Goal: Ask a question

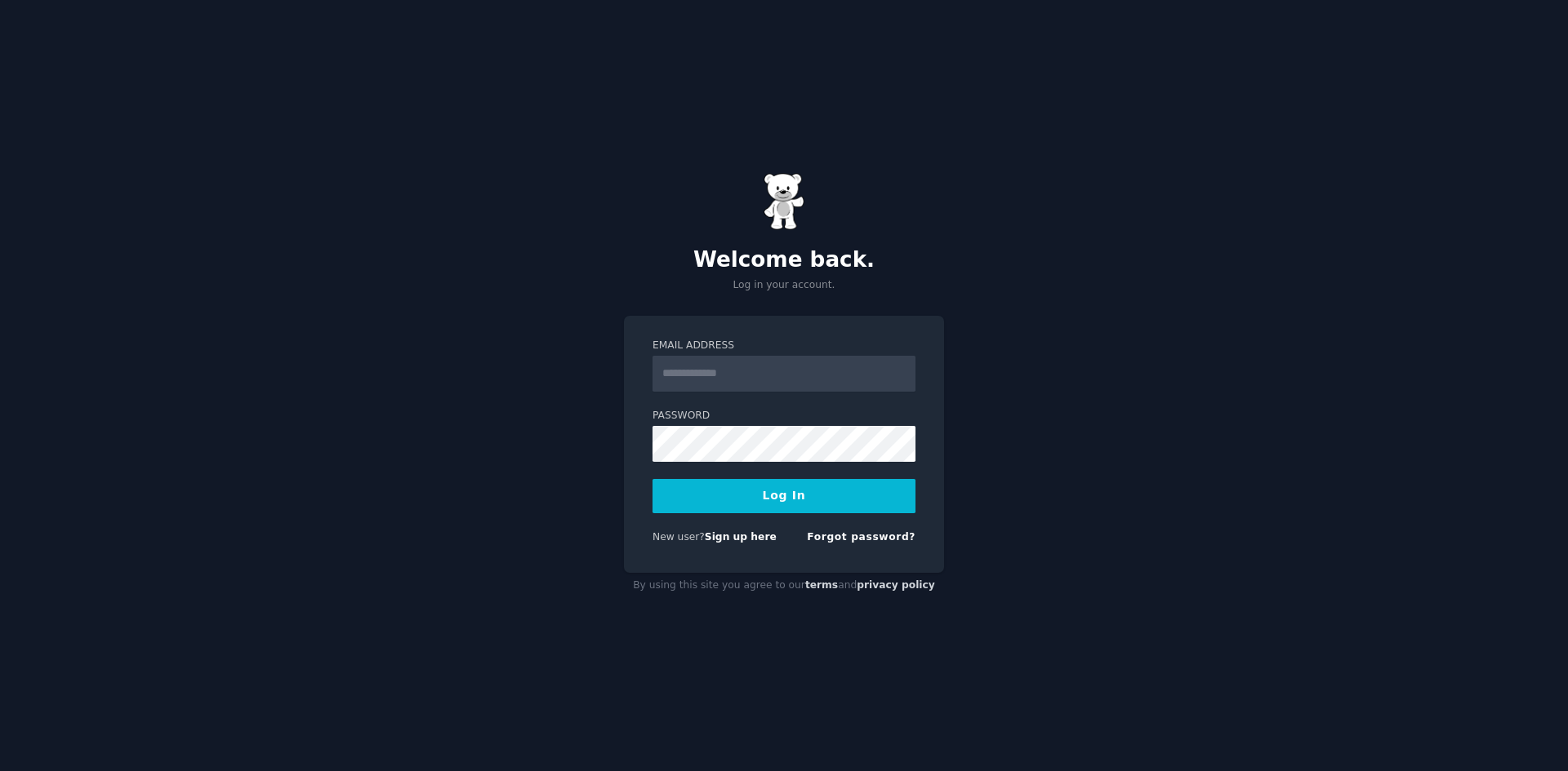
click at [736, 380] on input "Email Address" at bounding box center [784, 374] width 263 height 36
click at [758, 380] on input "Email Address" at bounding box center [784, 374] width 263 height 36
click at [806, 378] on input "Email Address" at bounding box center [784, 374] width 263 height 36
paste input "**********"
click at [776, 500] on button "Log In" at bounding box center [784, 496] width 263 height 35
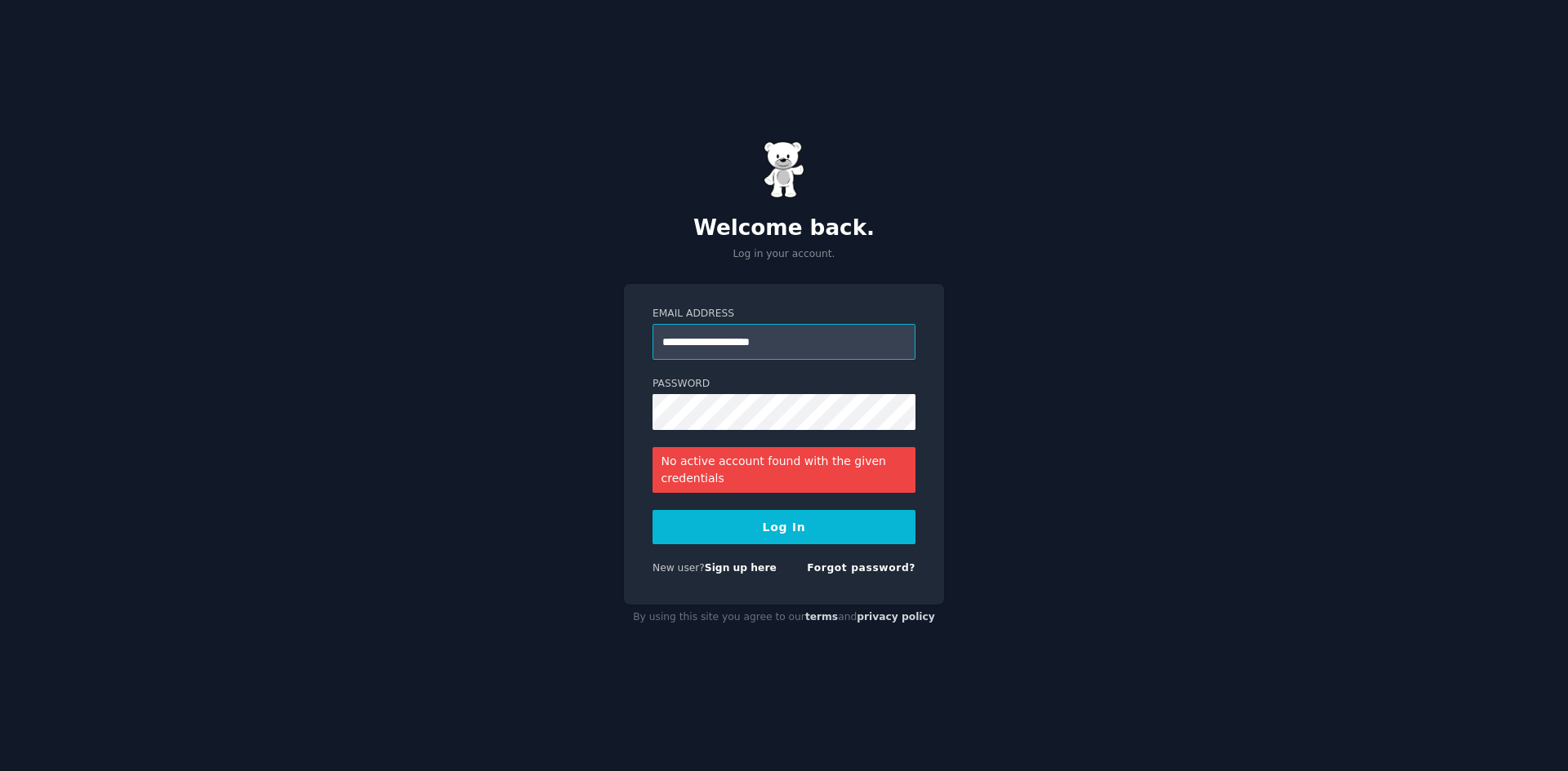
drag, startPoint x: 796, startPoint y: 339, endPoint x: 554, endPoint y: 334, distance: 242.1
click at [554, 334] on div "**********" at bounding box center [784, 385] width 1568 height 771
paste input "email"
type input "**********"
click at [583, 417] on div "**********" at bounding box center [784, 385] width 1568 height 771
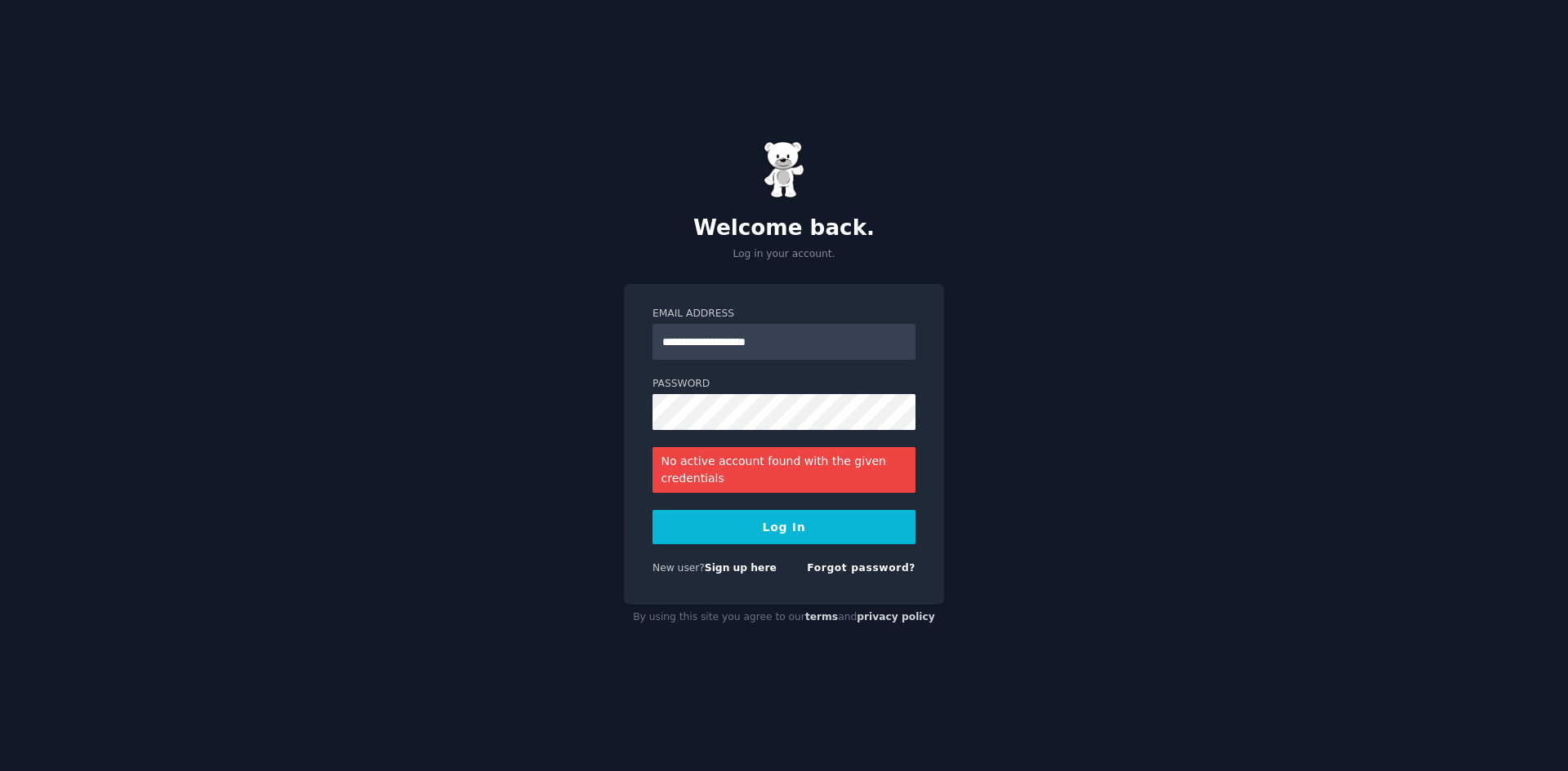
click at [836, 529] on button "Log In" at bounding box center [784, 527] width 263 height 35
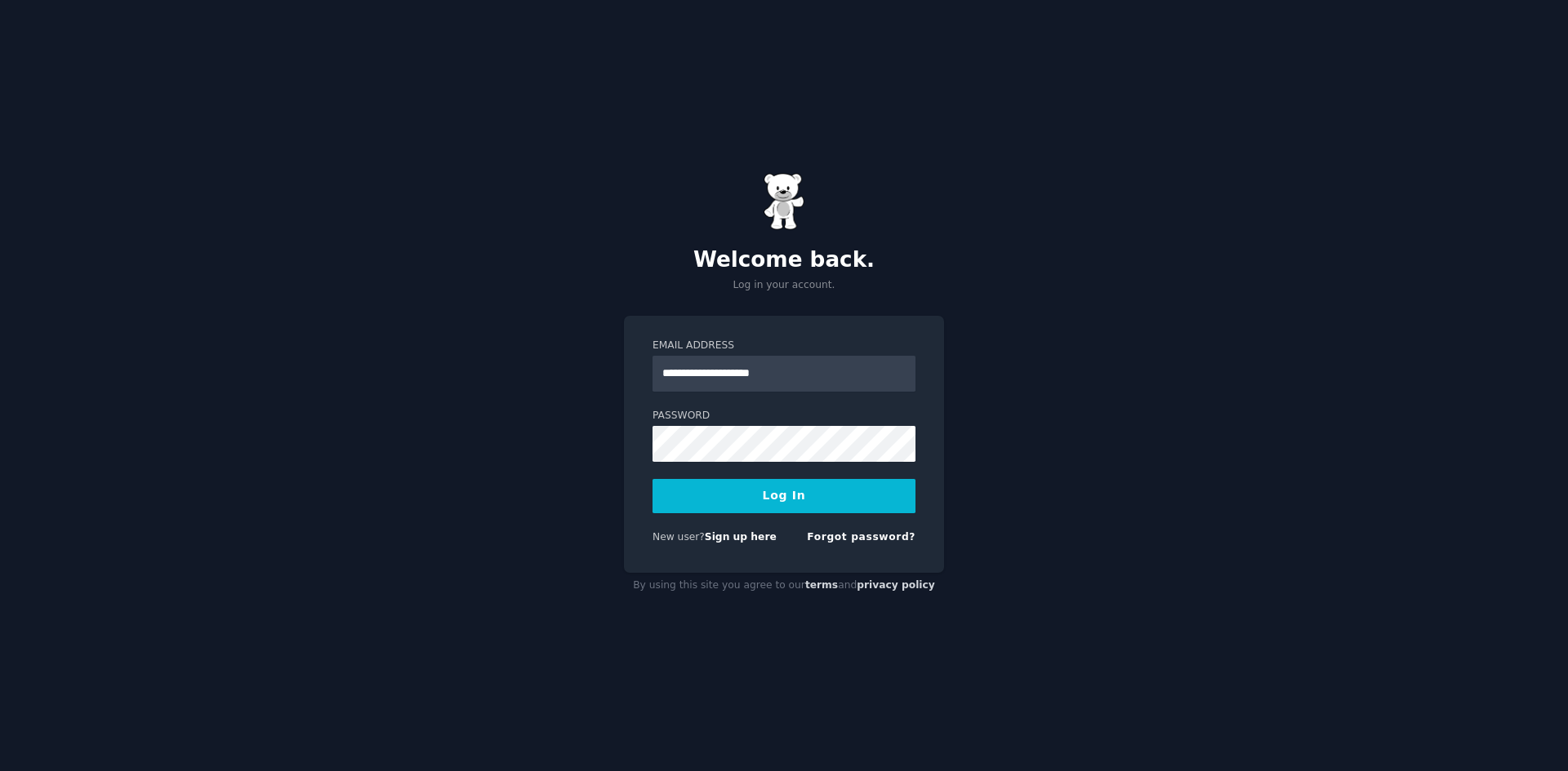
type input "**********"
click at [797, 501] on button "Log In" at bounding box center [784, 496] width 263 height 35
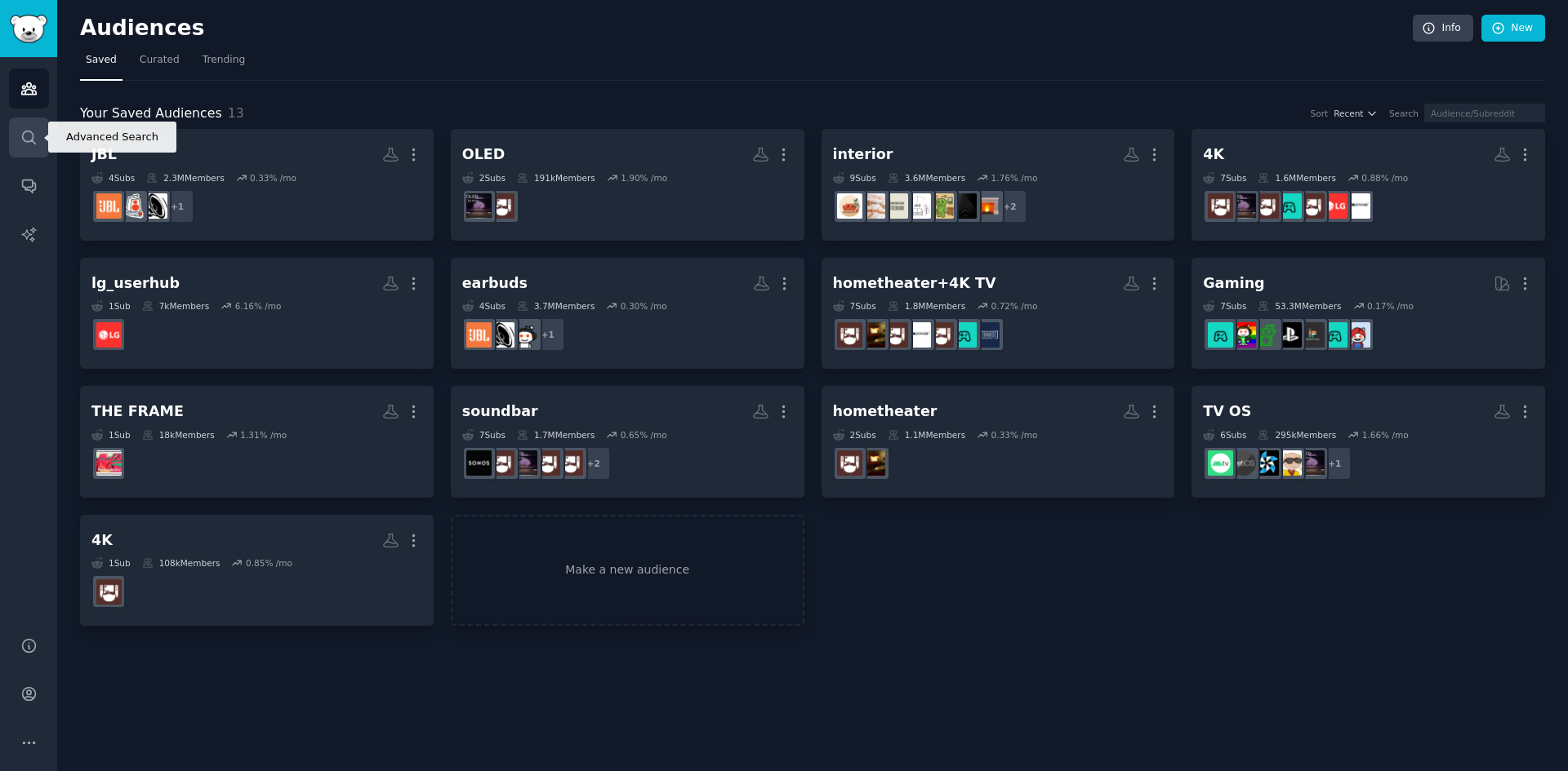
click at [15, 131] on link "Search" at bounding box center [29, 137] width 40 height 40
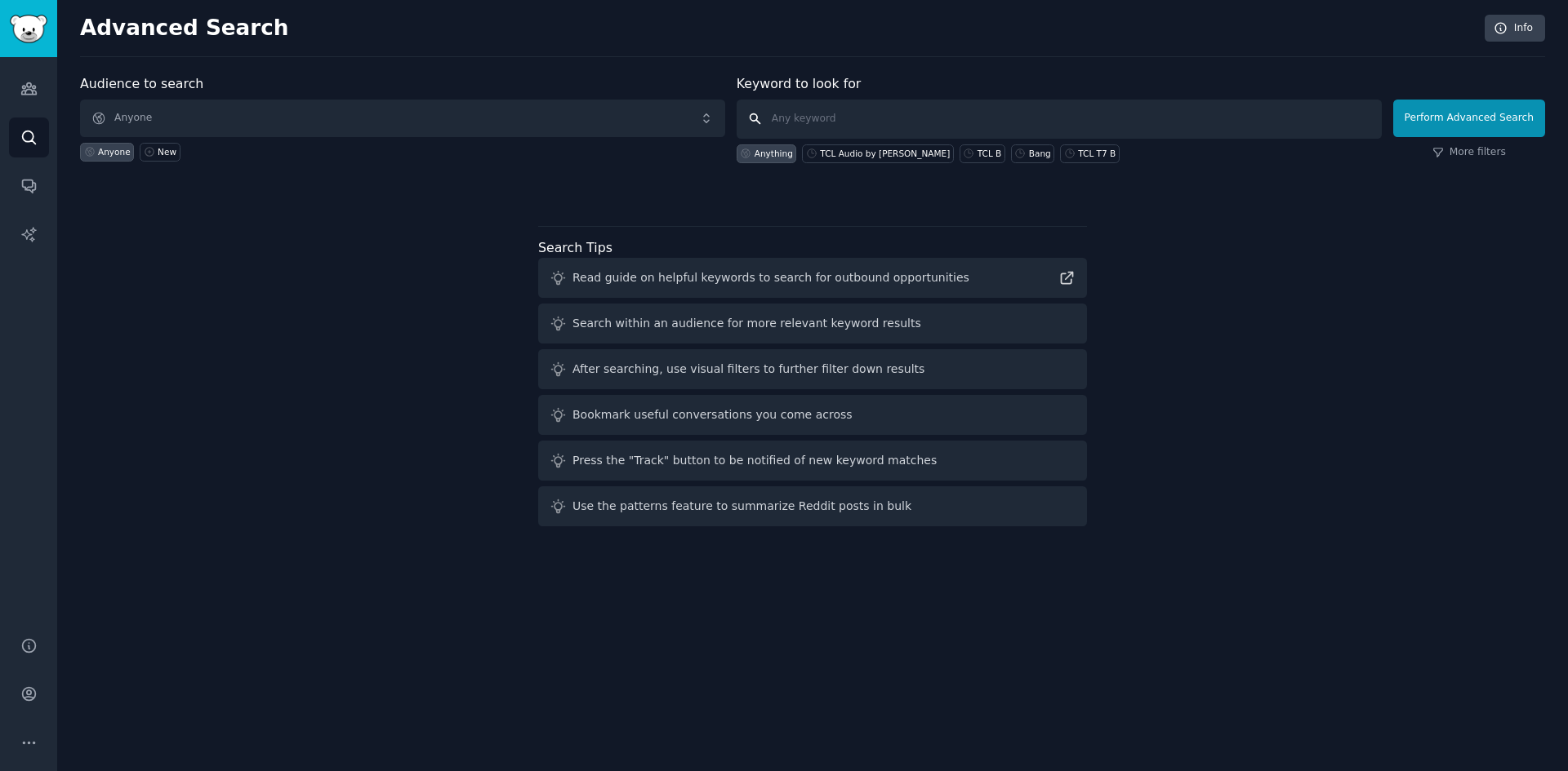
click at [839, 117] on input "text" at bounding box center [1059, 119] width 645 height 39
click at [804, 118] on input "text" at bounding box center [1059, 119] width 645 height 39
paste input "Which manufacturer makes the best processor for TVs?"
type input "Which manufacturer makes the best processor for TVs?"
click at [1495, 111] on button "Perform Advanced Search" at bounding box center [1469, 118] width 152 height 37
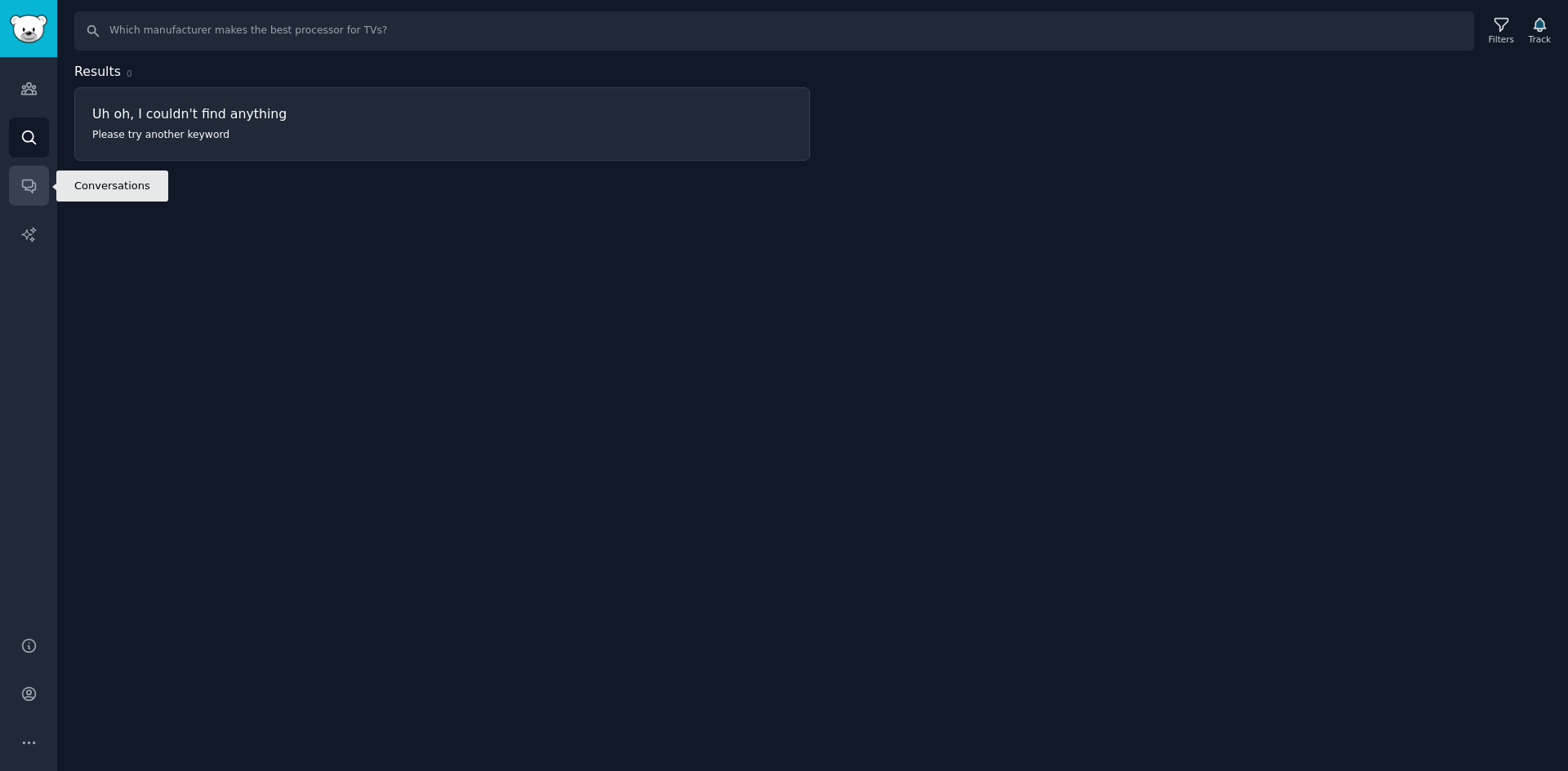
click at [25, 194] on icon "Sidebar" at bounding box center [29, 185] width 17 height 17
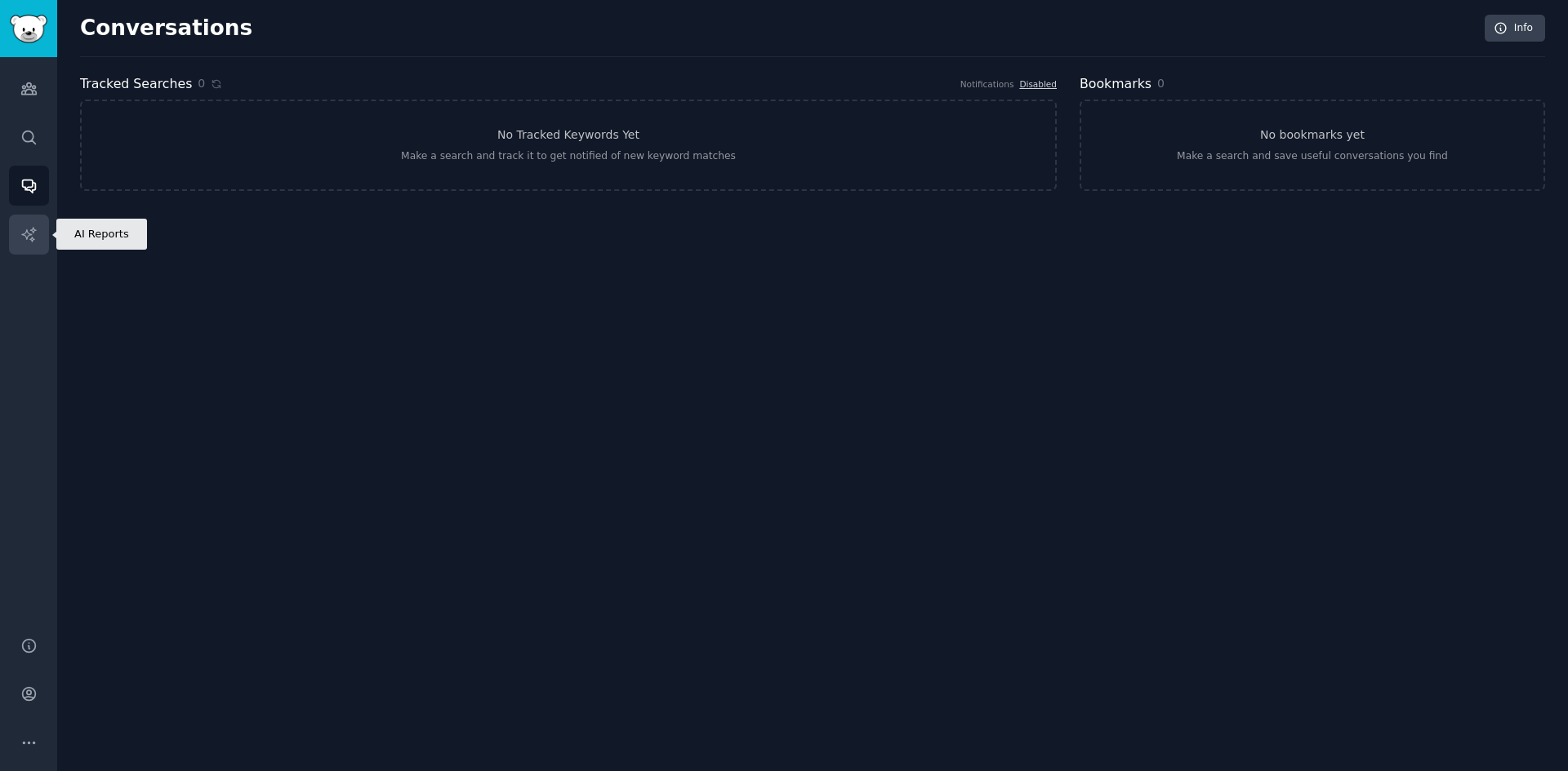
click at [28, 235] on icon "Sidebar" at bounding box center [28, 233] width 14 height 14
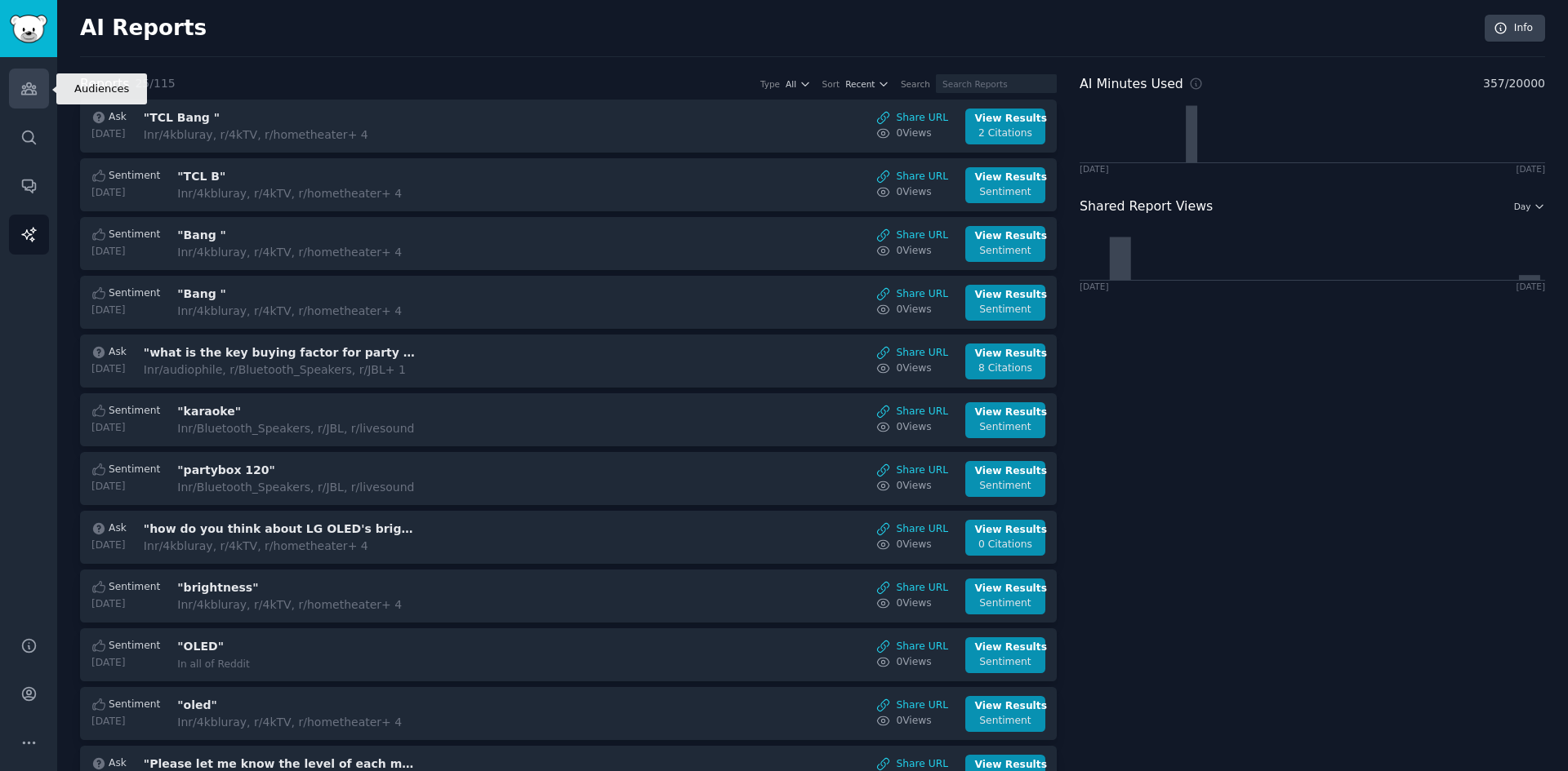
click at [11, 85] on link "Audiences" at bounding box center [29, 88] width 40 height 40
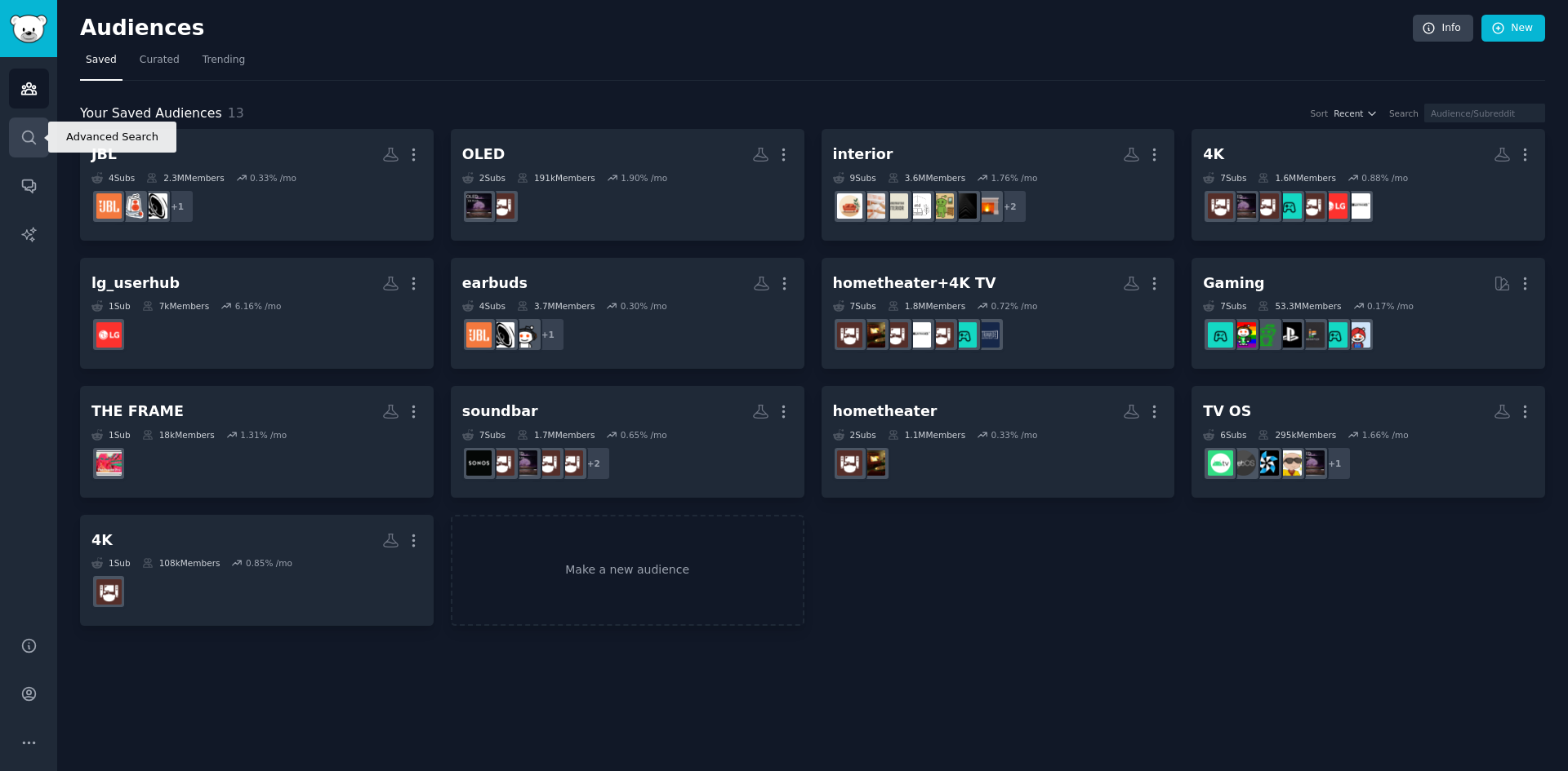
click at [23, 134] on icon "Sidebar" at bounding box center [29, 138] width 17 height 17
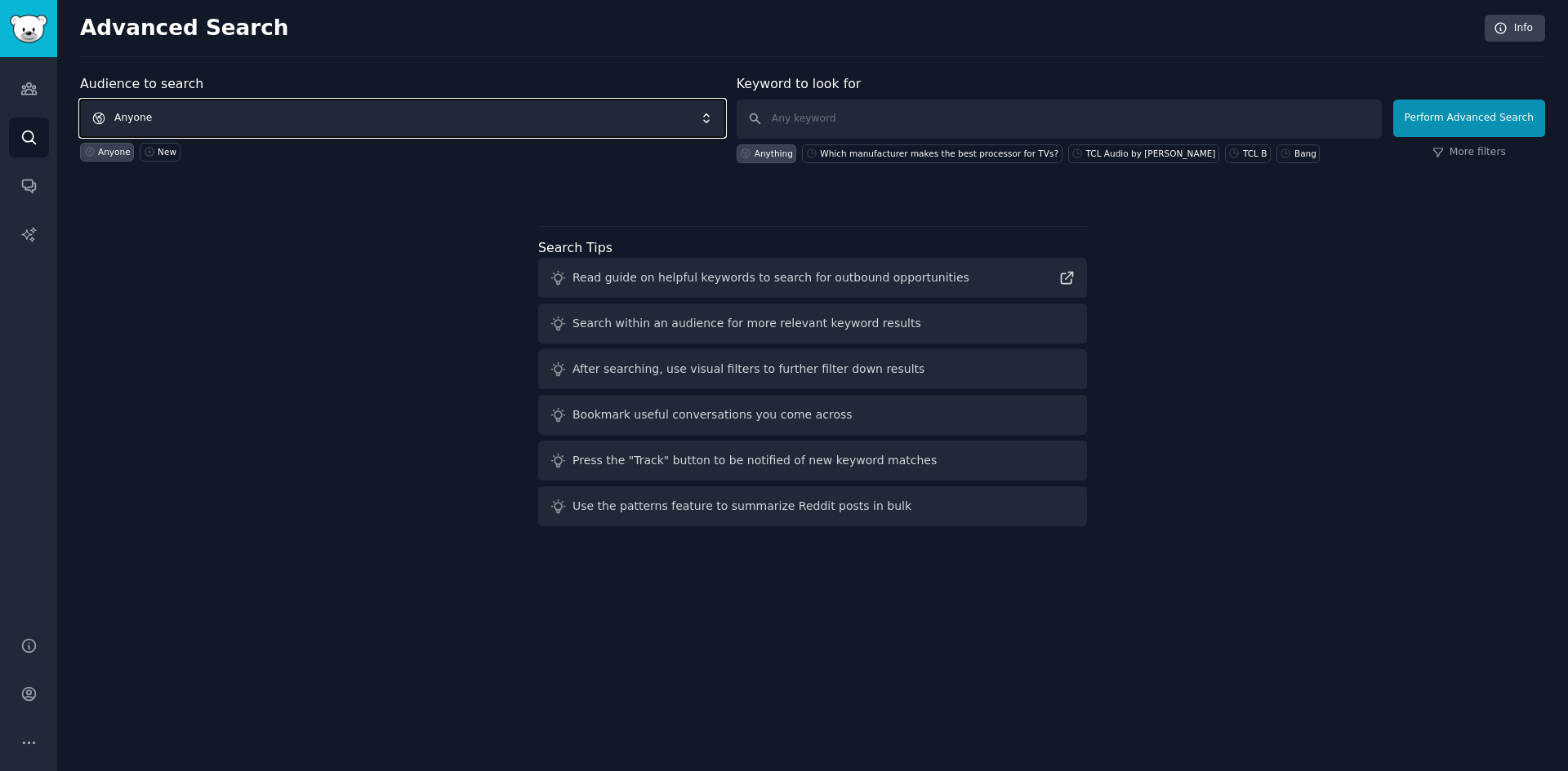
click at [355, 125] on span "Anyone" at bounding box center [402, 118] width 645 height 37
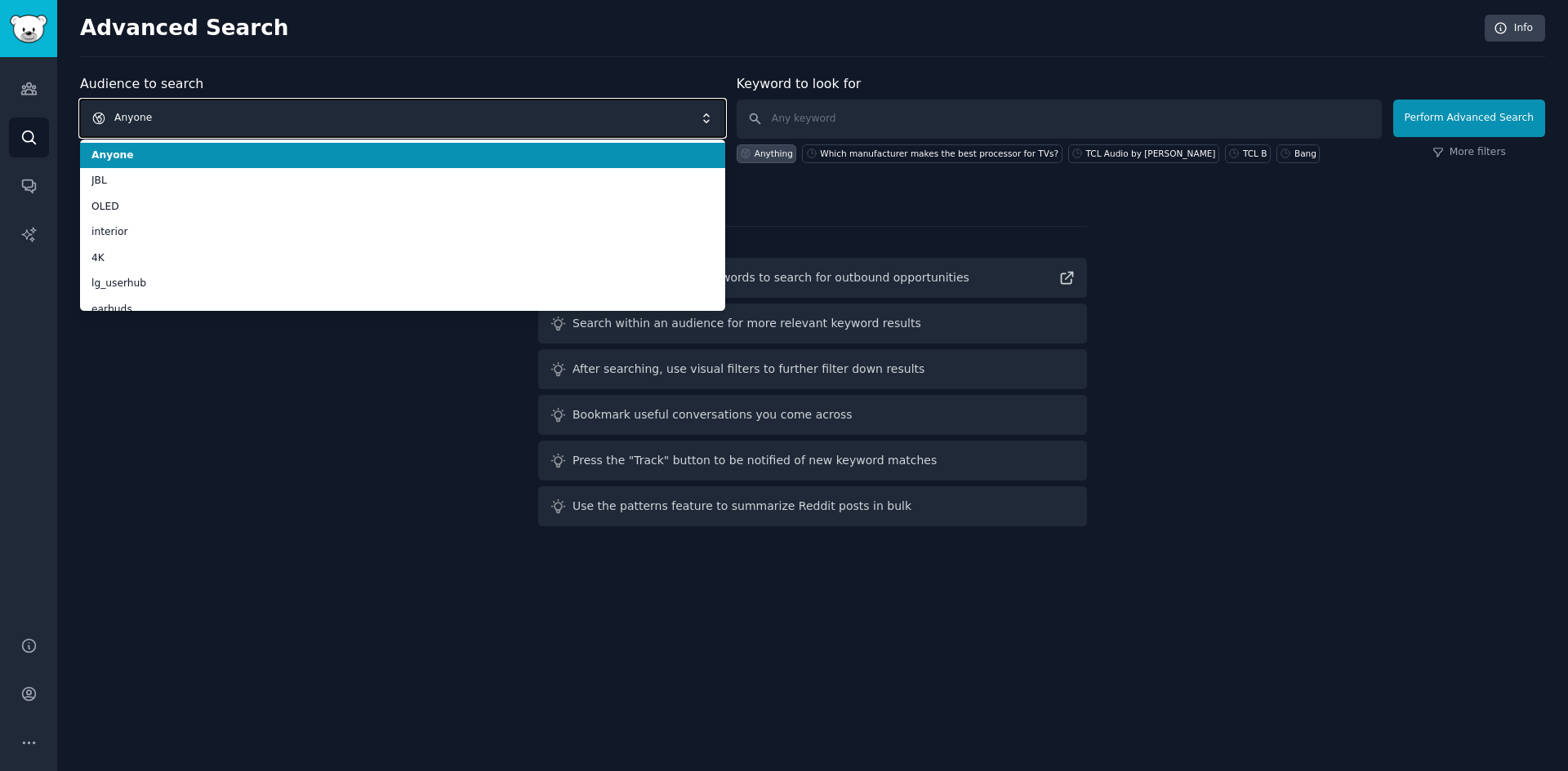
click at [353, 123] on span "Anyone" at bounding box center [402, 118] width 645 height 37
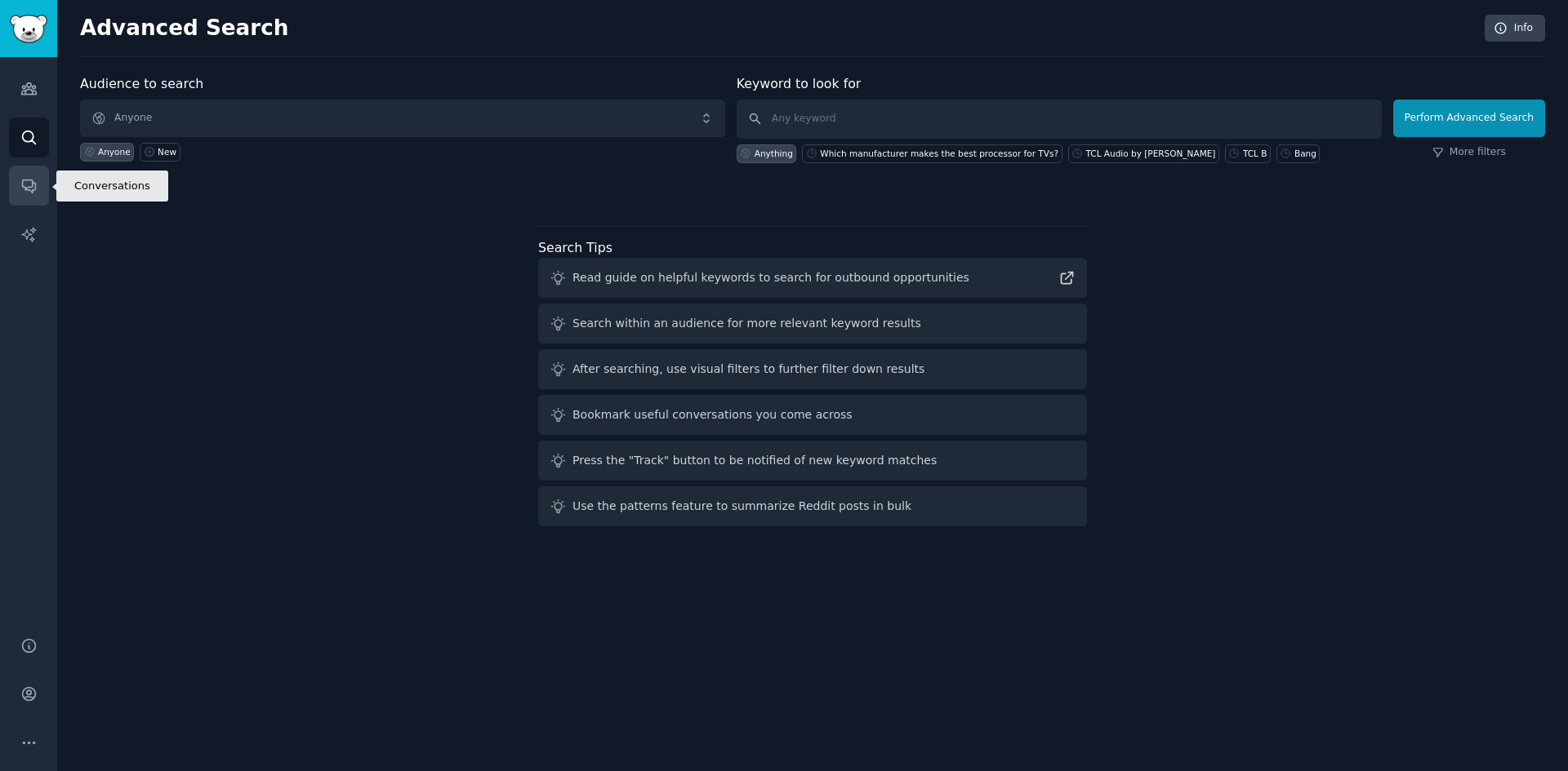
click at [10, 173] on link "Conversations" at bounding box center [29, 185] width 40 height 40
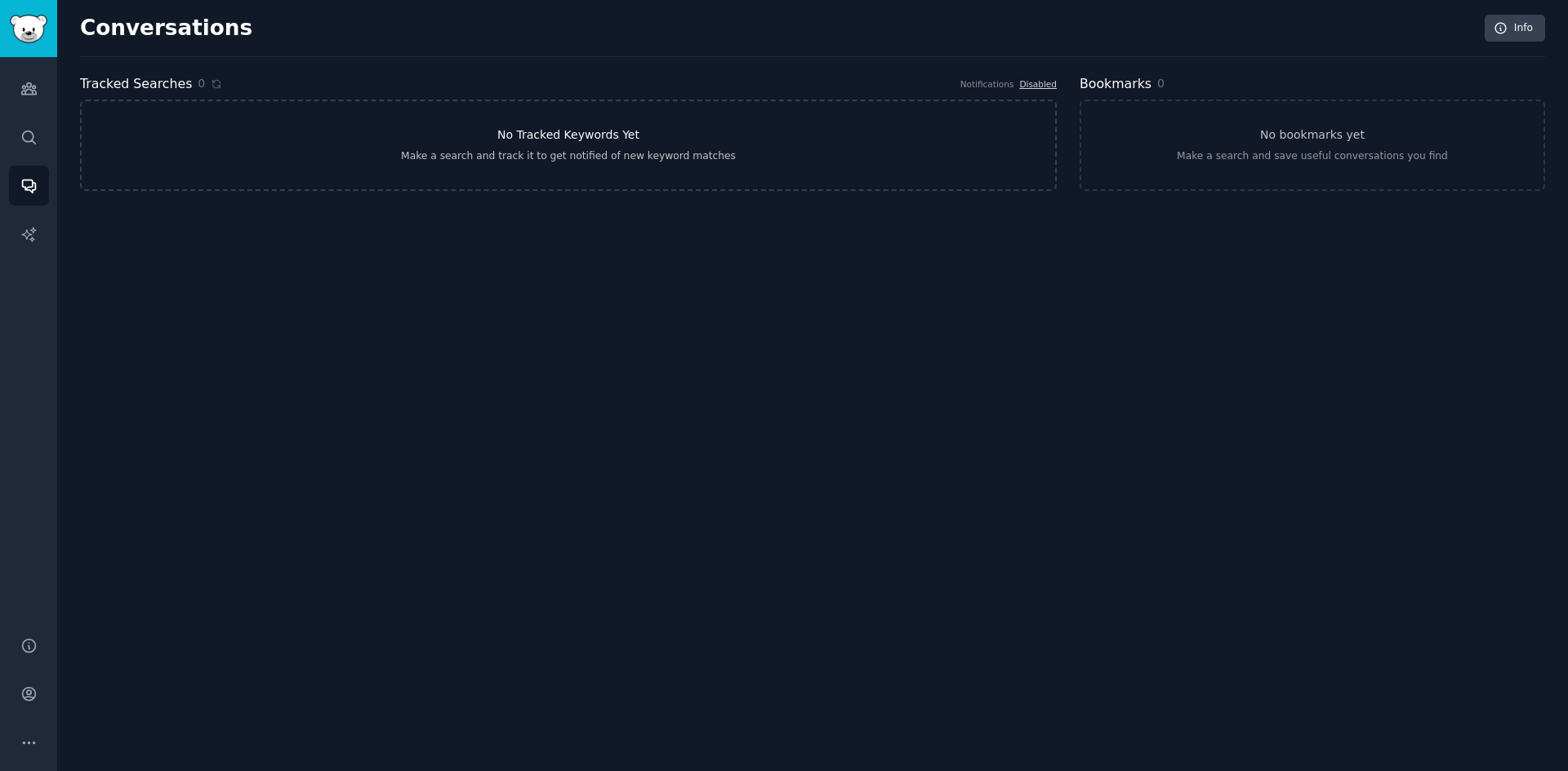
click at [219, 163] on link "No Tracked Keywords Yet Make a search and track it to get notified of new keywo…" at bounding box center [568, 145] width 977 height 92
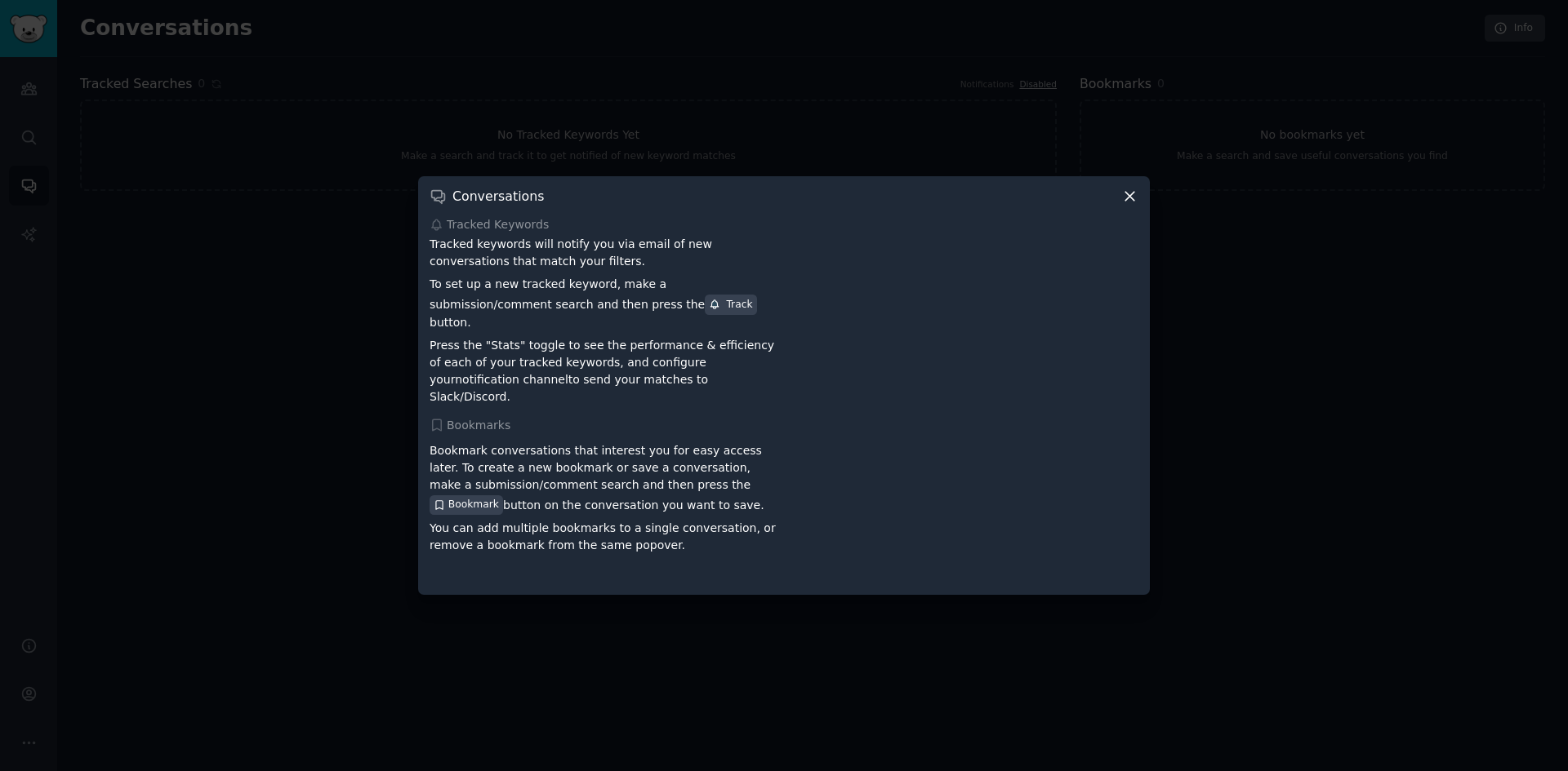
click at [1135, 203] on icon at bounding box center [1129, 196] width 17 height 17
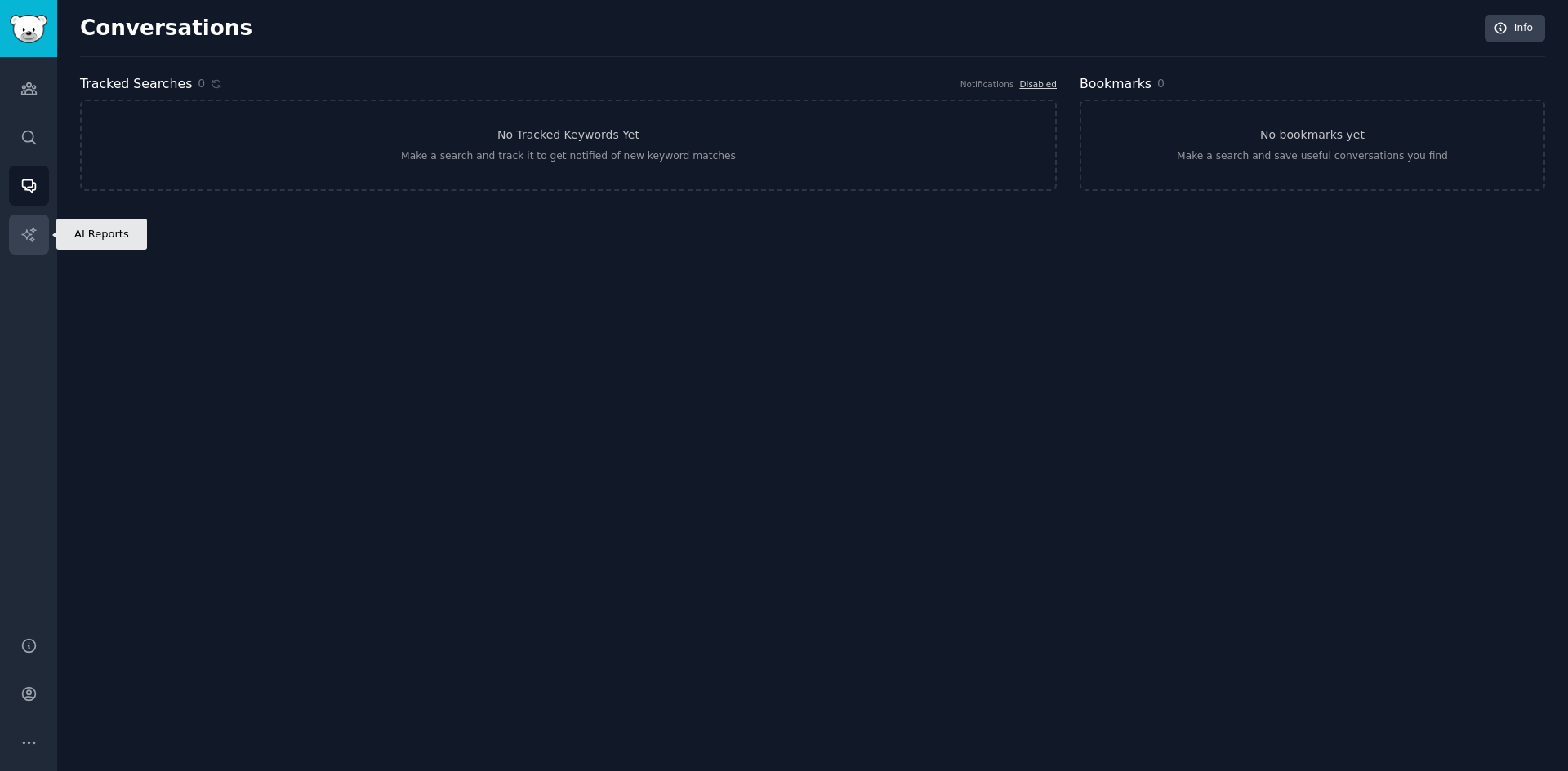
click at [13, 246] on link "AI Reports" at bounding box center [29, 234] width 40 height 40
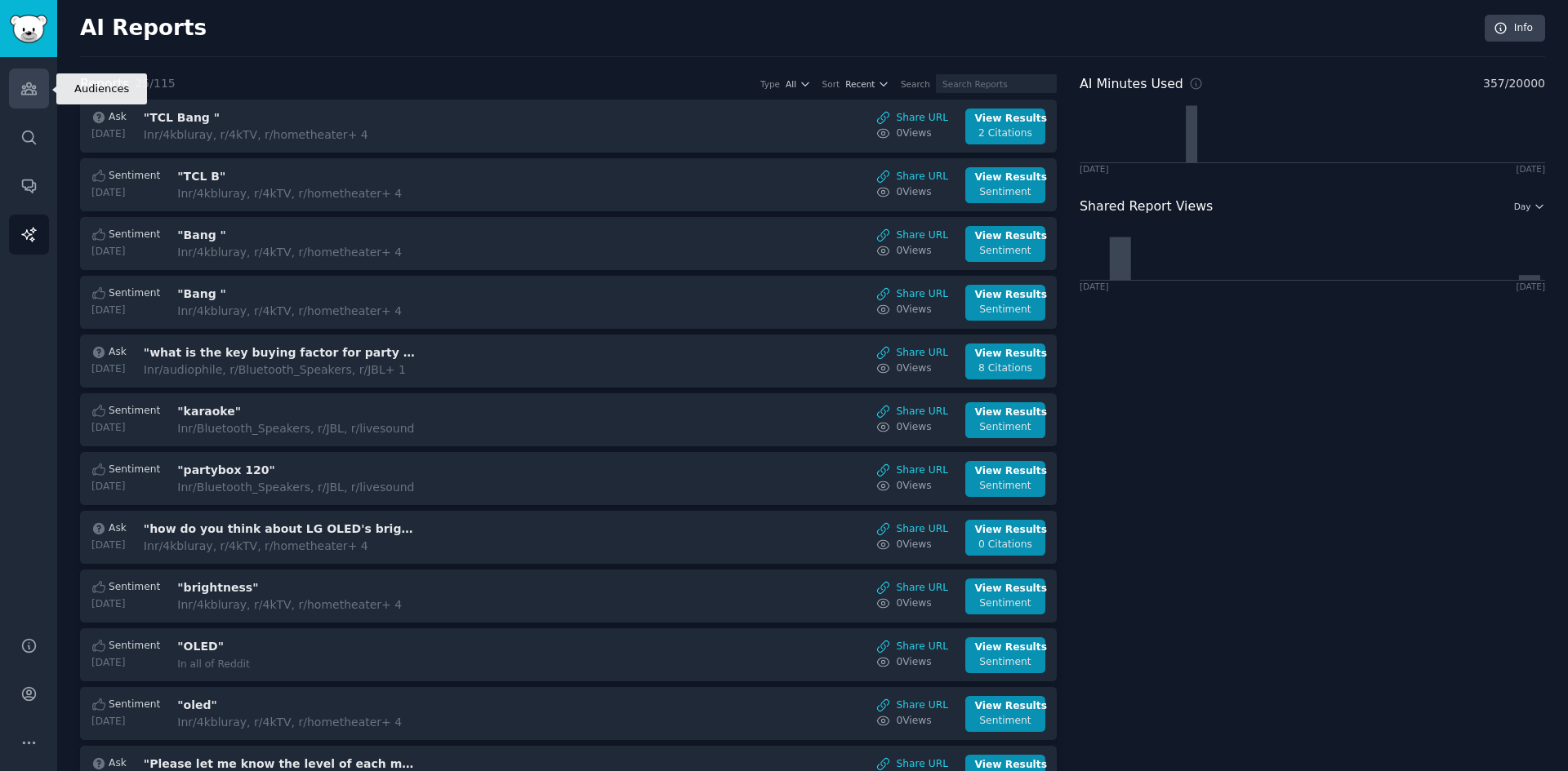
click at [32, 95] on icon "Sidebar" at bounding box center [29, 89] width 15 height 11
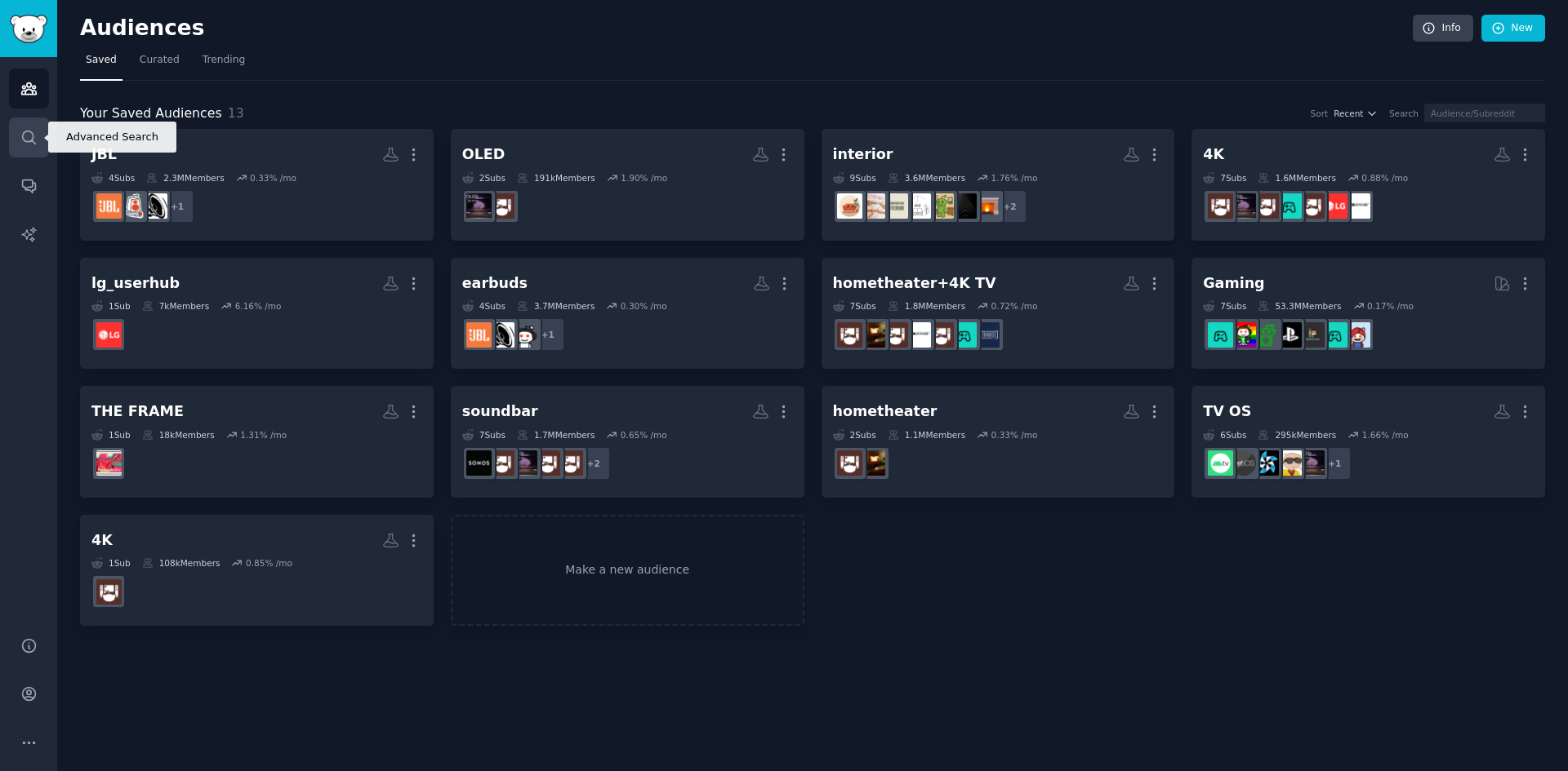
click at [22, 142] on icon "Sidebar" at bounding box center [29, 138] width 17 height 17
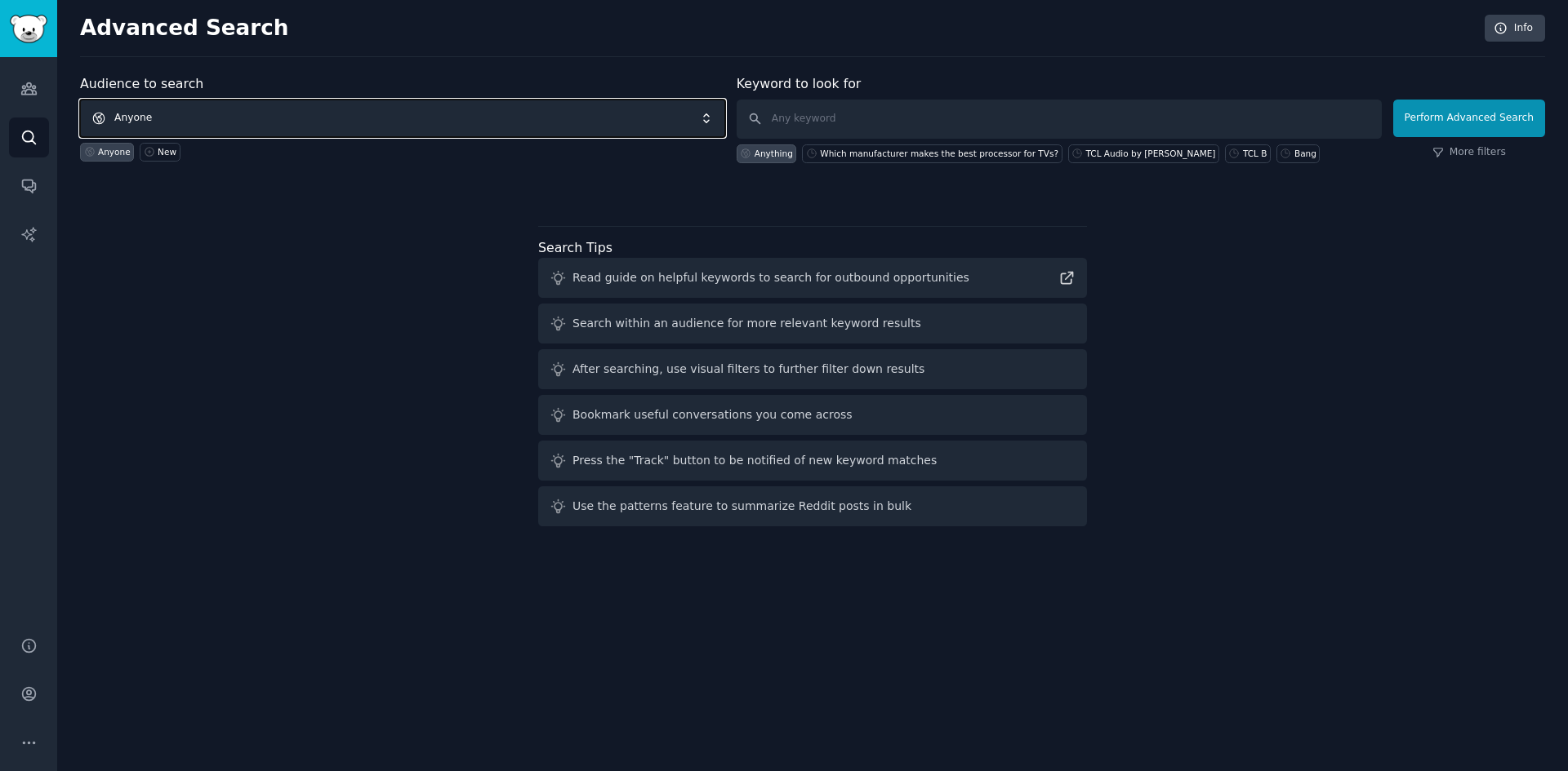
click at [502, 130] on span "Anyone" at bounding box center [402, 118] width 645 height 37
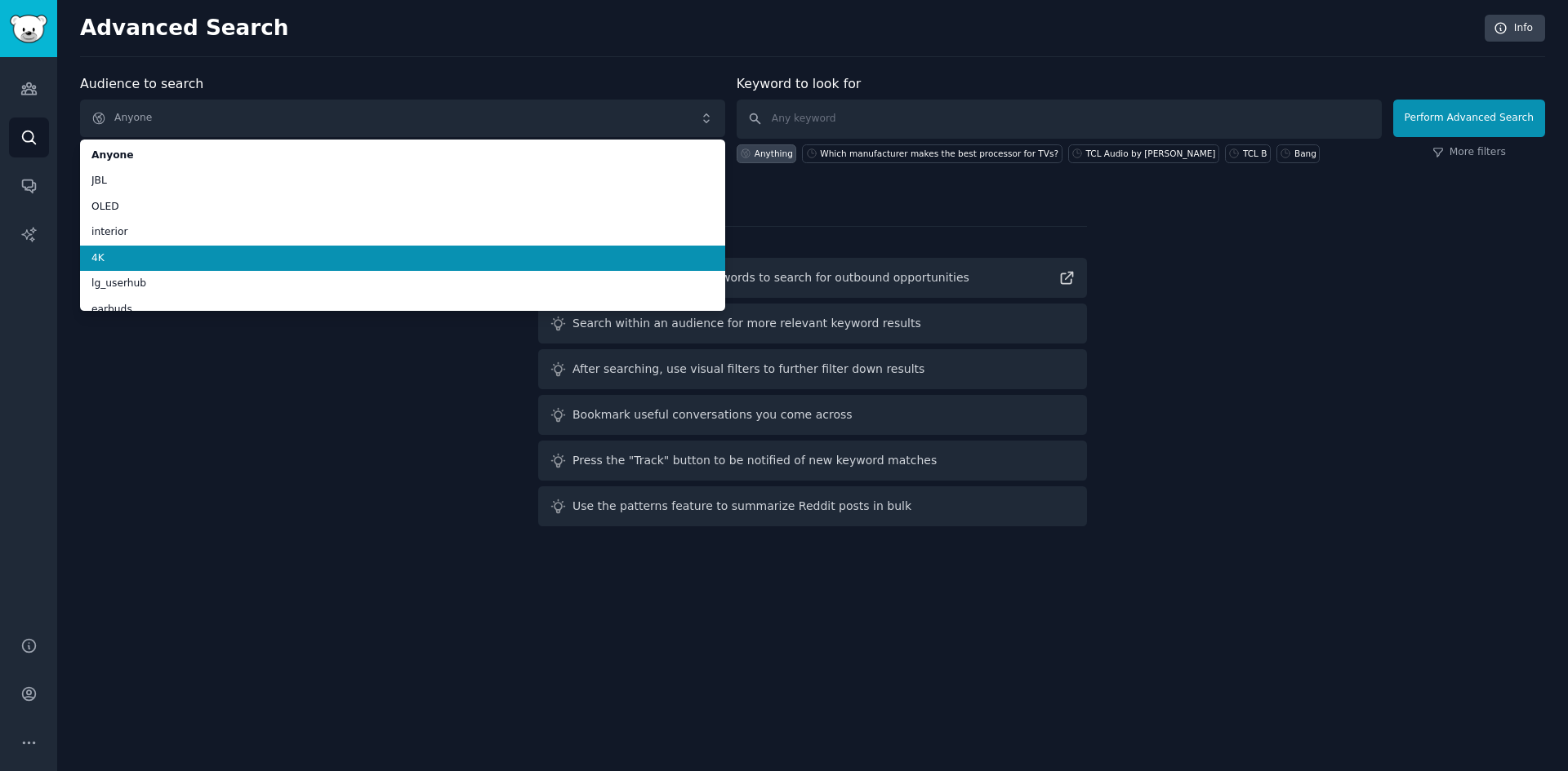
click at [126, 250] on li "4K" at bounding box center [402, 259] width 645 height 26
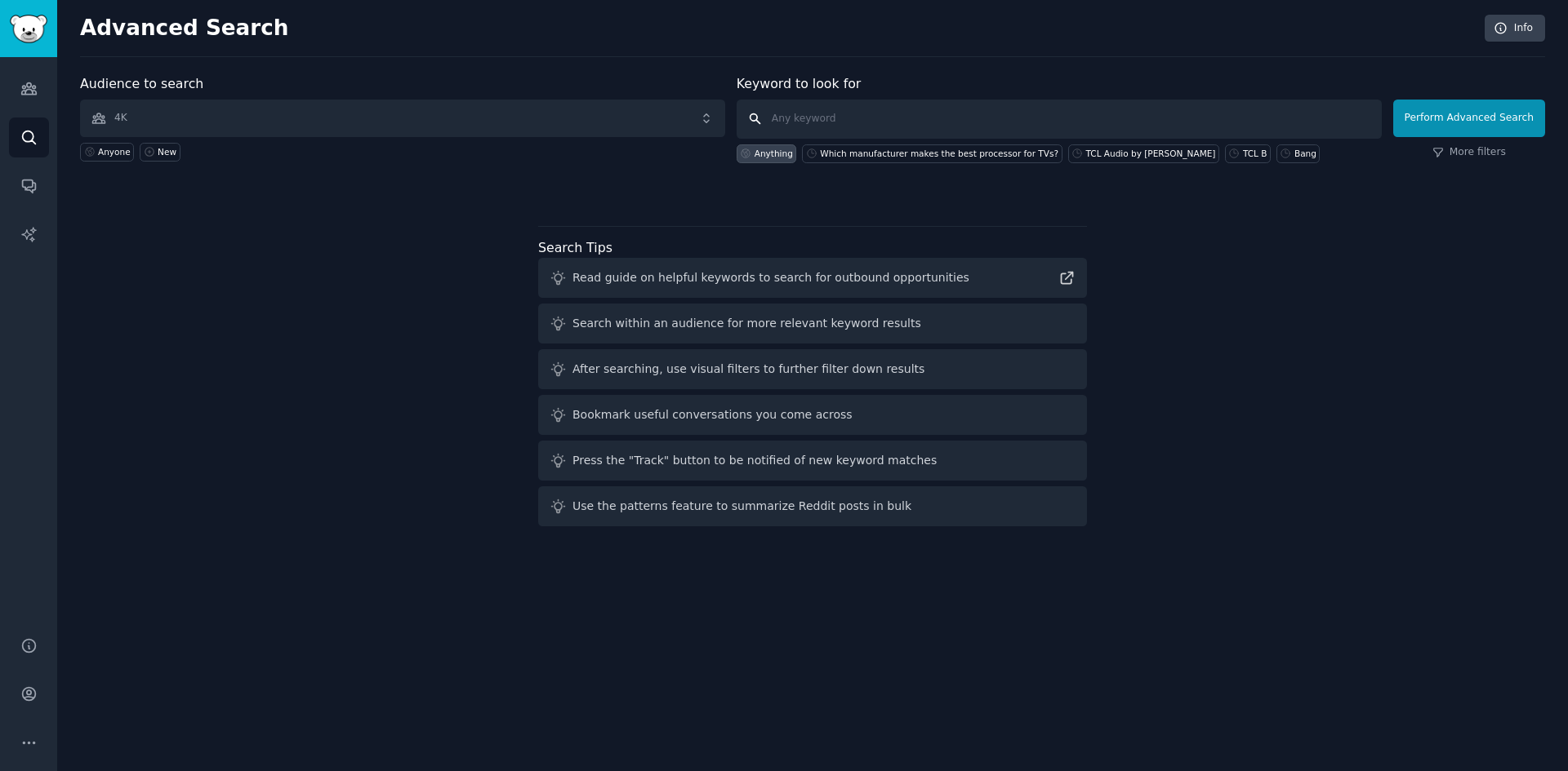
click at [851, 120] on input "text" at bounding box center [1059, 119] width 645 height 39
paste input "Which manufacturer makes the best processor for TVs?"
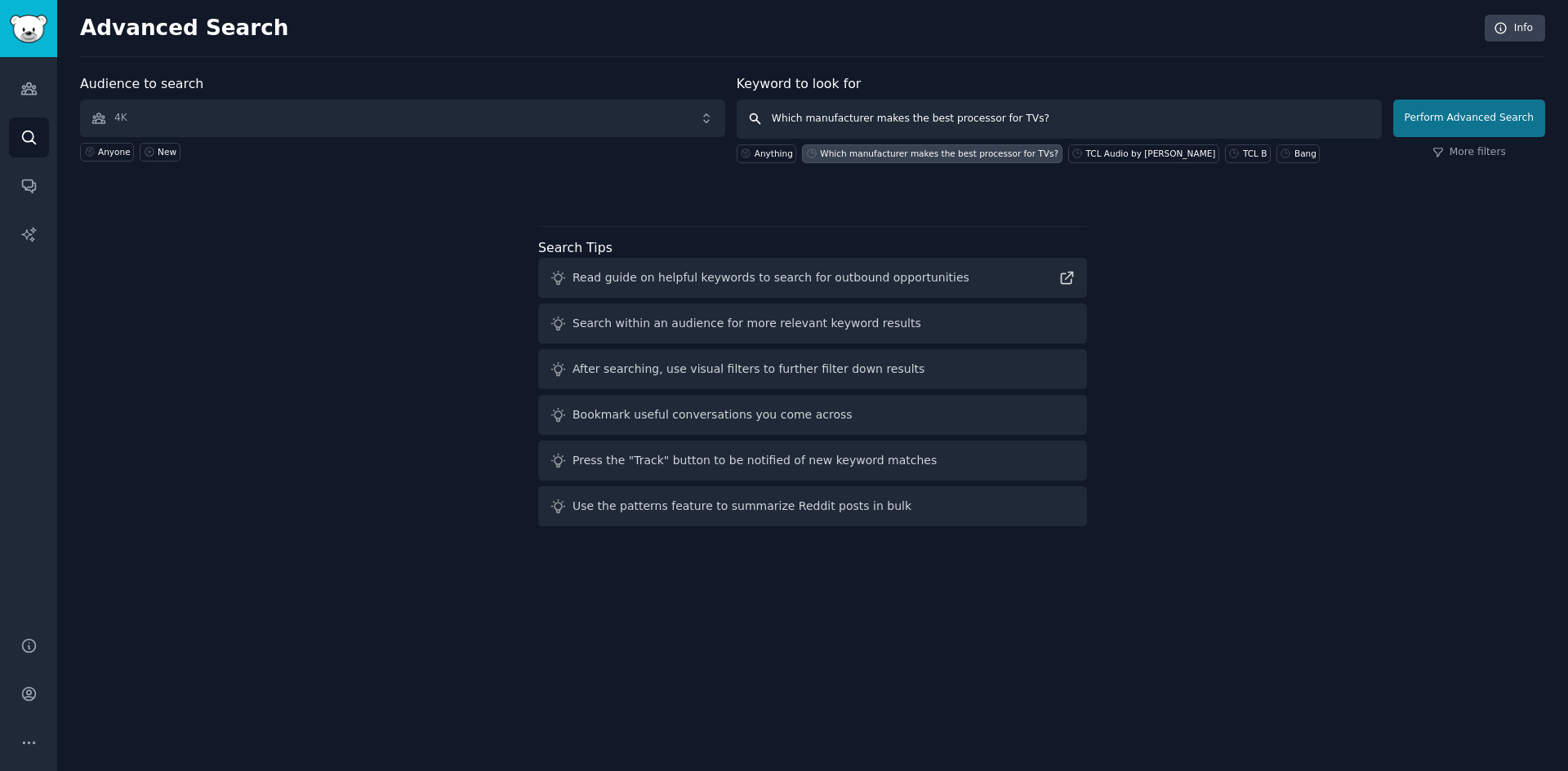
type input "Which manufacturer makes the best processor for TVs?"
click at [1495, 111] on button "Perform Advanced Search" at bounding box center [1469, 118] width 152 height 37
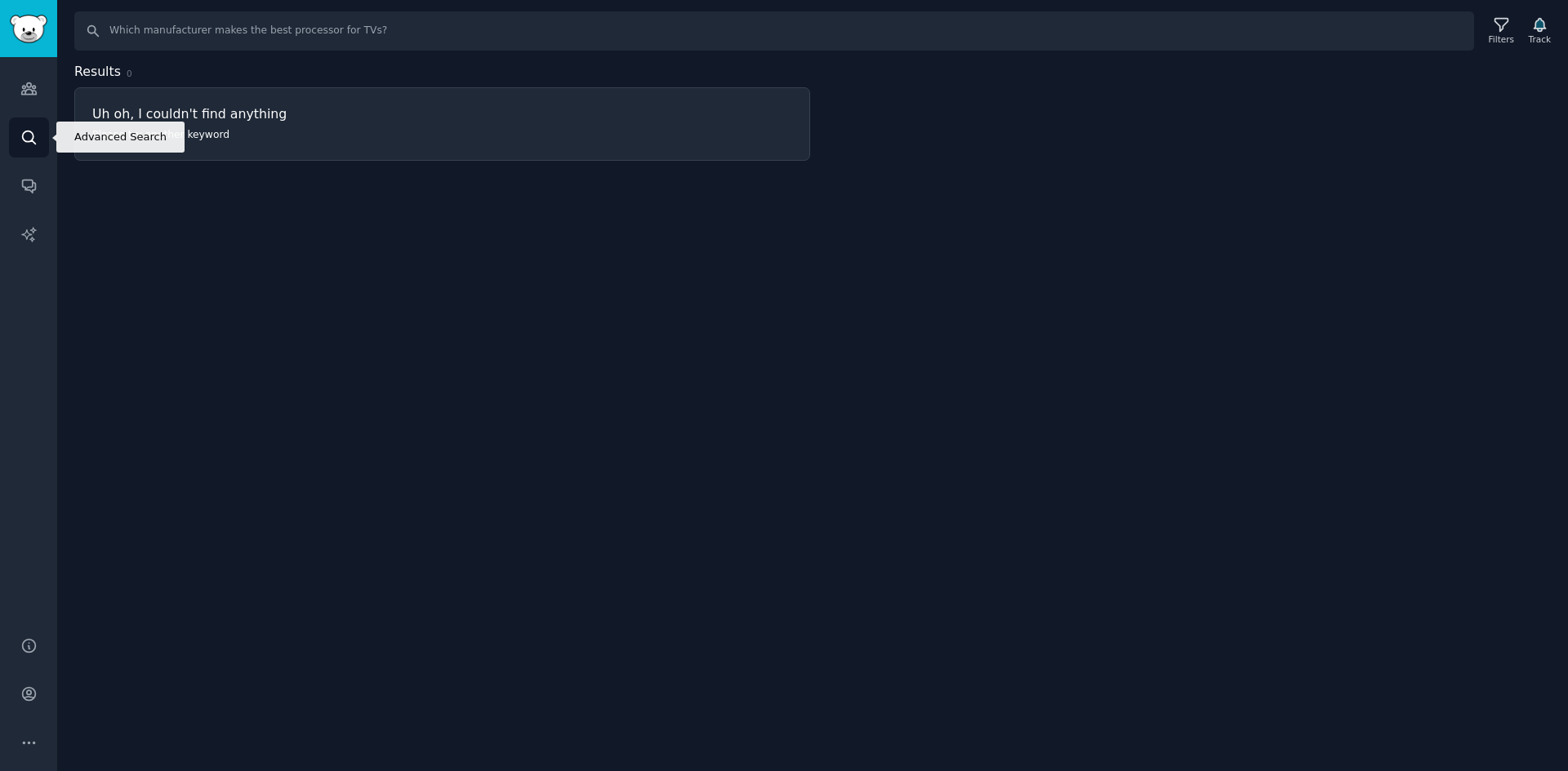
click at [25, 145] on icon "Sidebar" at bounding box center [29, 138] width 17 height 17
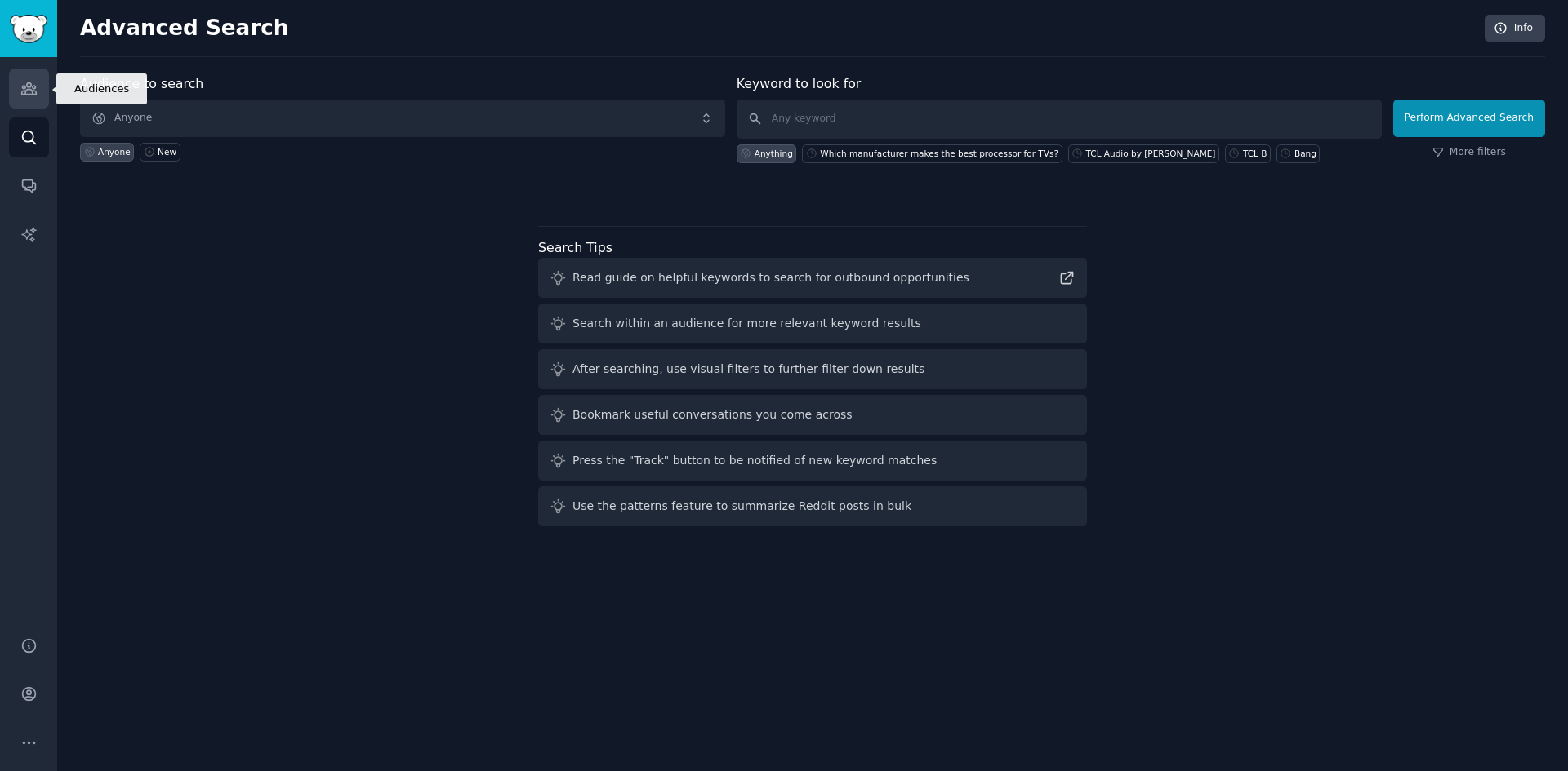
click at [37, 92] on icon "Sidebar" at bounding box center [29, 88] width 17 height 17
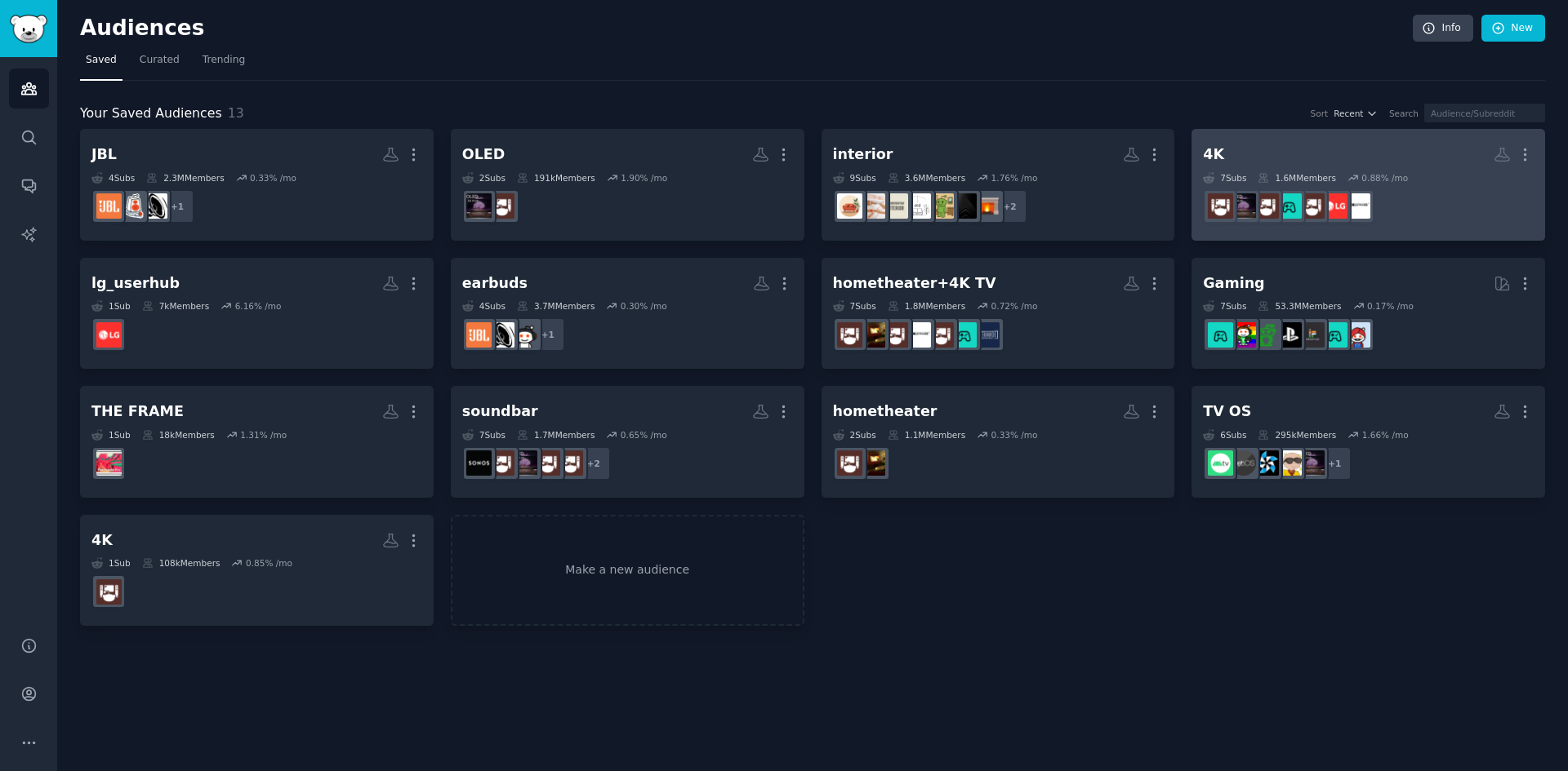
click at [1322, 162] on h2 "4K More" at bounding box center [1367, 155] width 331 height 28
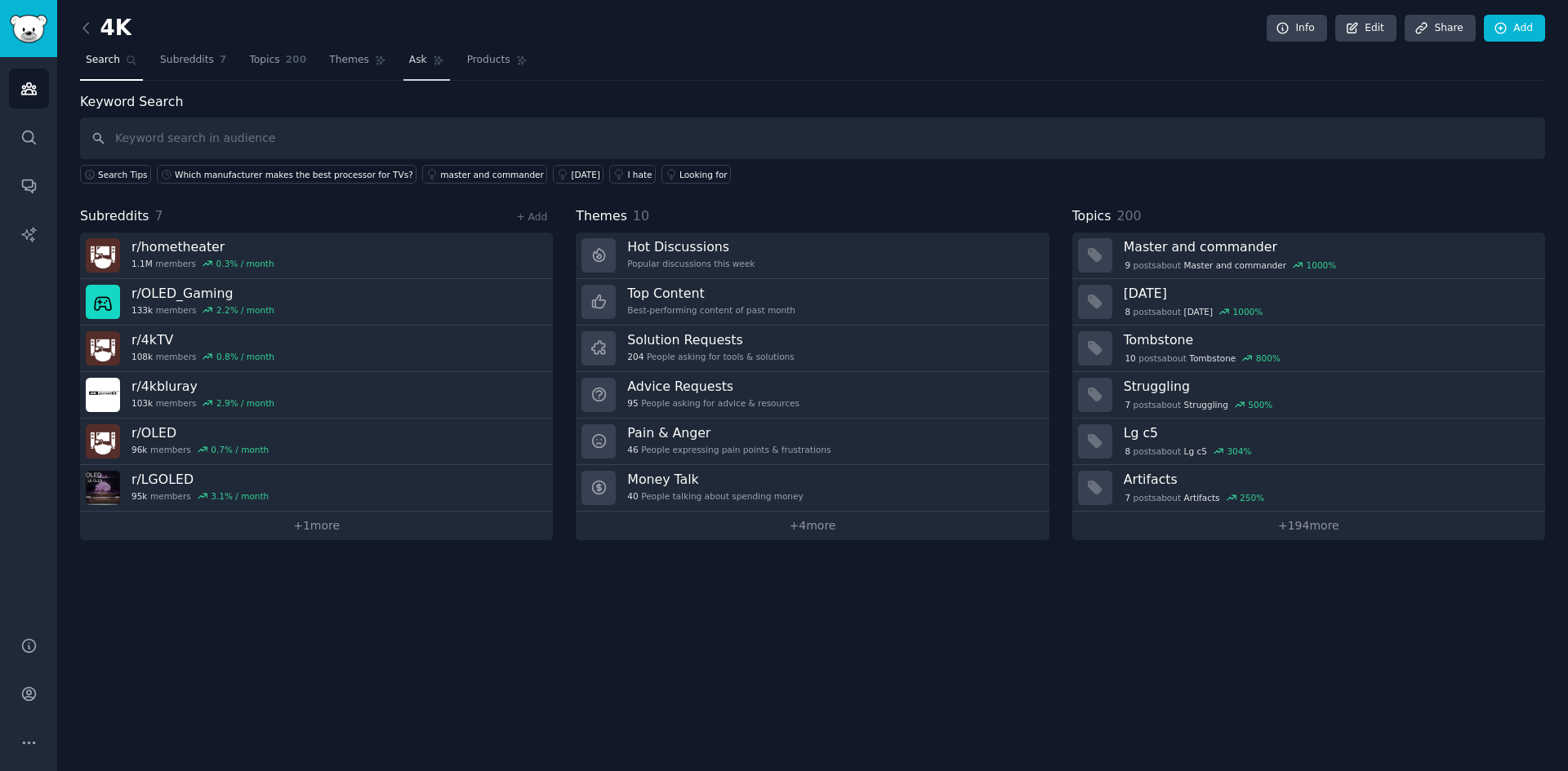
click at [403, 70] on link "Ask" at bounding box center [426, 65] width 47 height 34
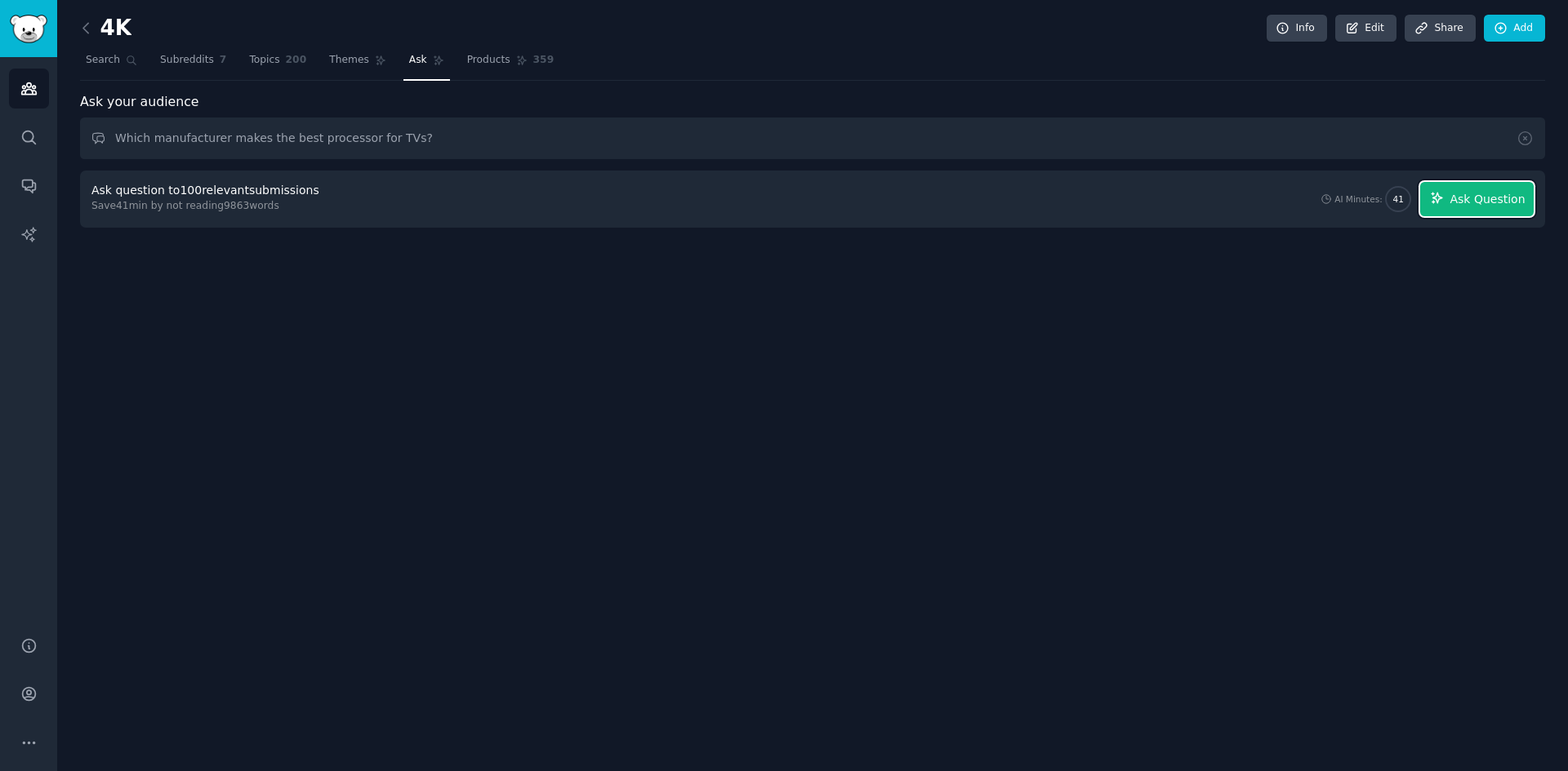
click at [1470, 213] on button "Ask Question" at bounding box center [1476, 199] width 113 height 35
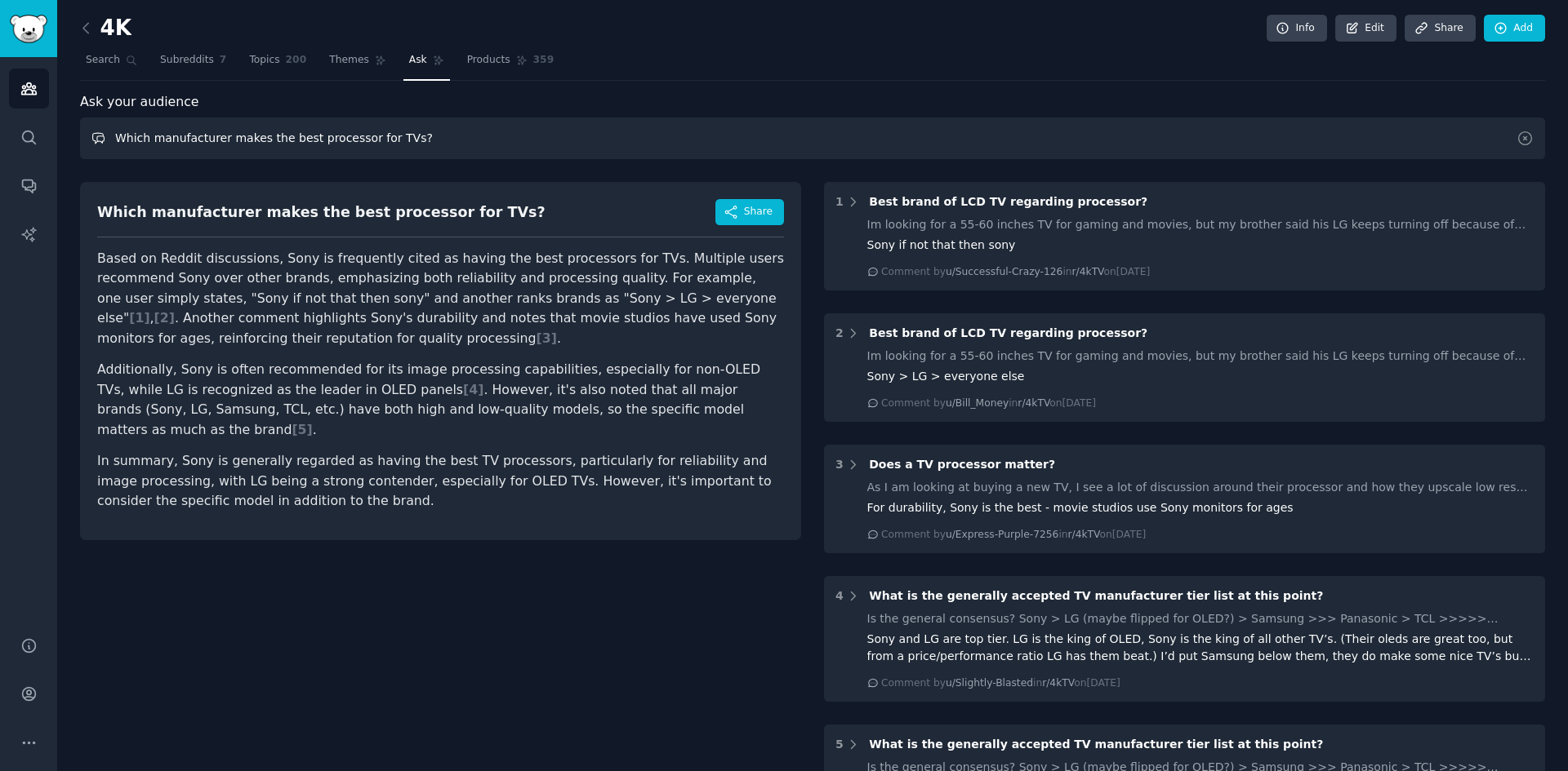
click at [382, 140] on input "Which manufacturer makes the best processor for TVs?" at bounding box center [812, 138] width 1465 height 41
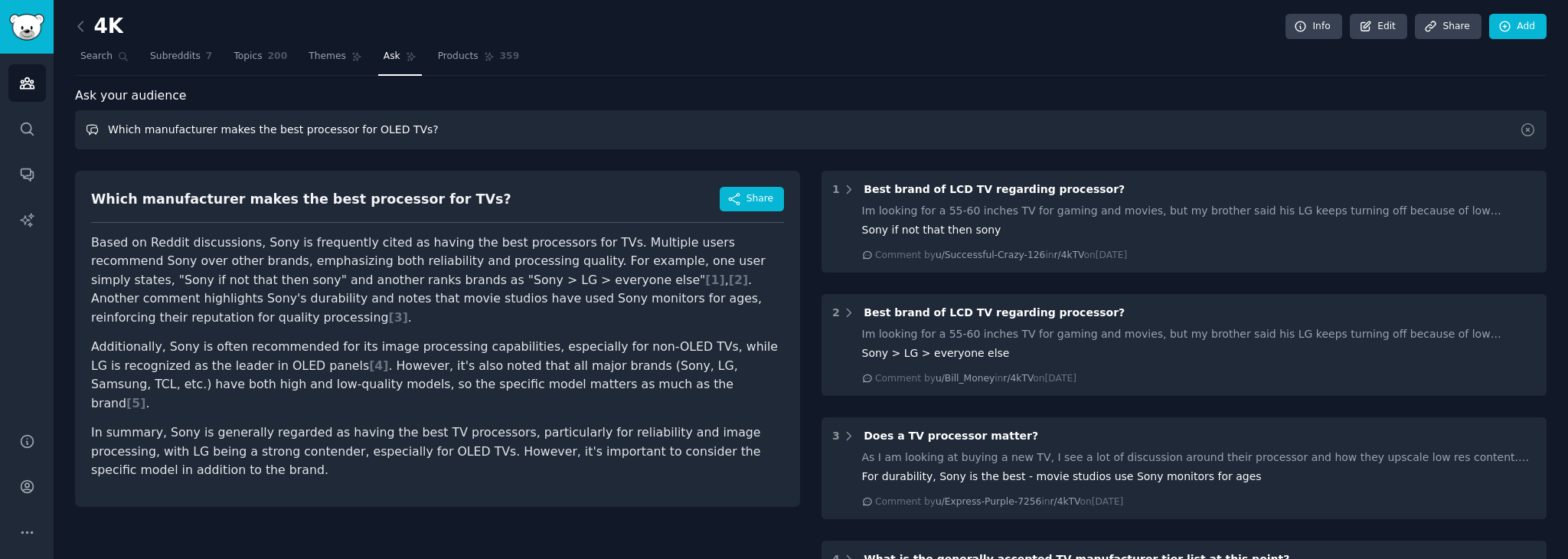
type input "Which manufacturer makes the best processor for OLED TVs?"
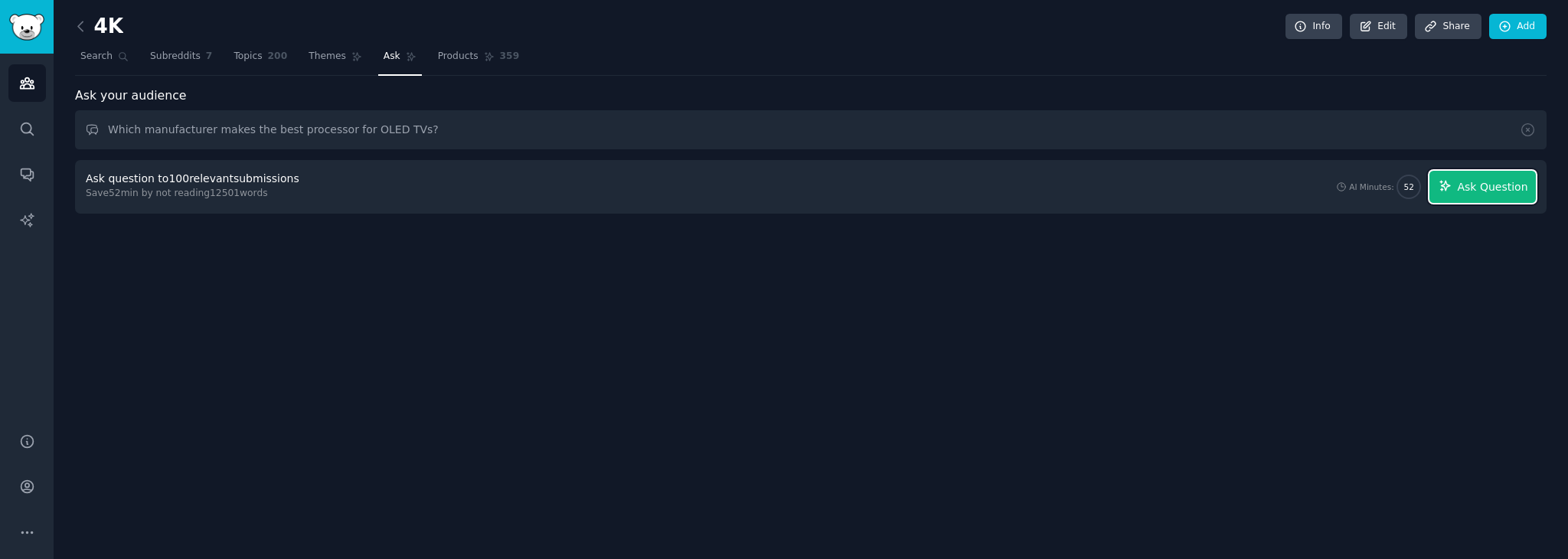
click at [1458, 188] on button "Ask Question" at bounding box center [1483, 186] width 106 height 33
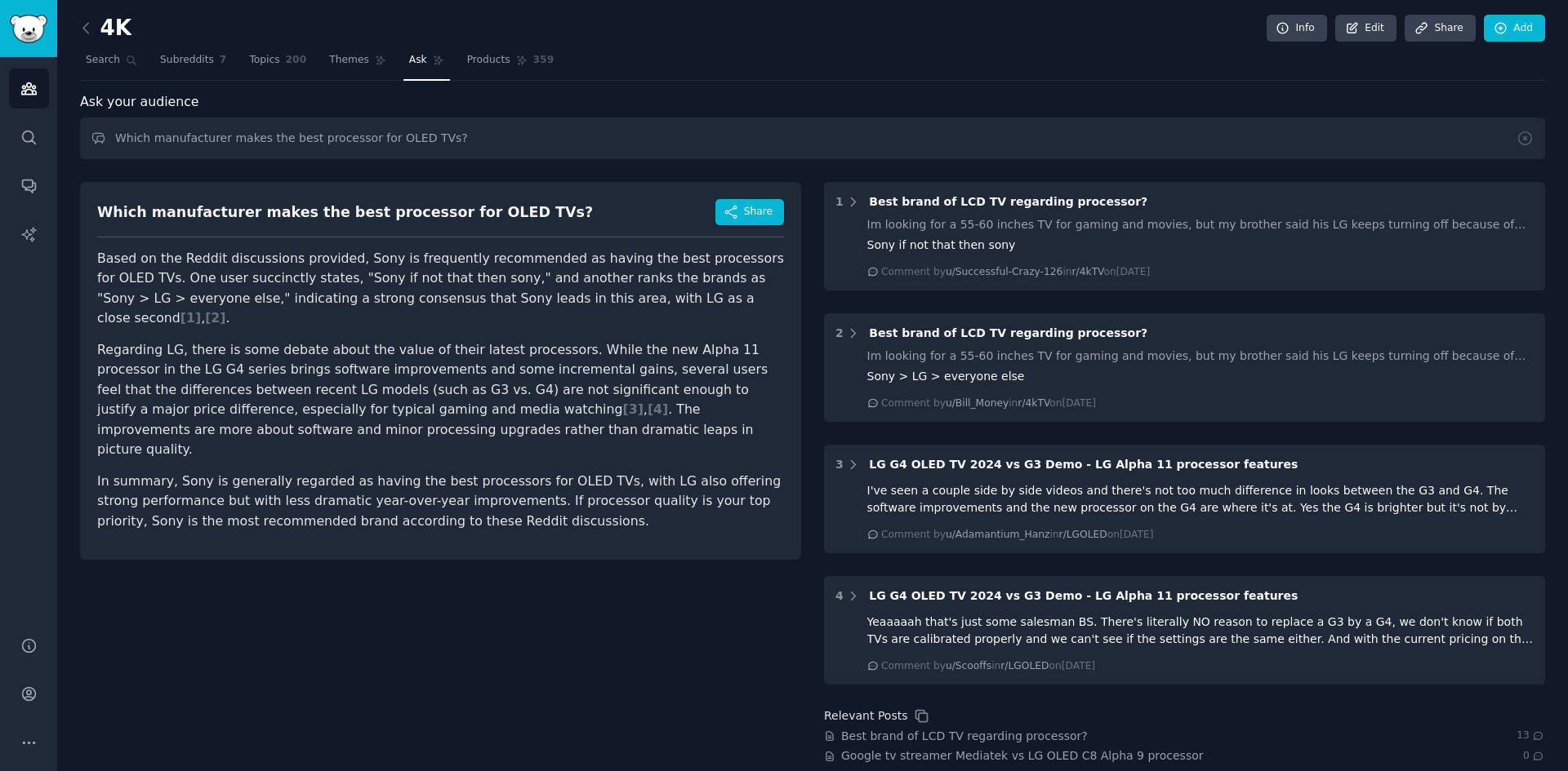
drag, startPoint x: 410, startPoint y: 561, endPoint x: 338, endPoint y: 586, distance: 76.2
click at [338, 586] on div "Which manufacturer makes the best processor for OLED TVs? Share Based on the Re…" at bounding box center [440, 547] width 721 height 754
click at [650, 615] on div "Which manufacturer makes the best processor for OLED TVs? Share Based on the Re…" at bounding box center [440, 547] width 721 height 754
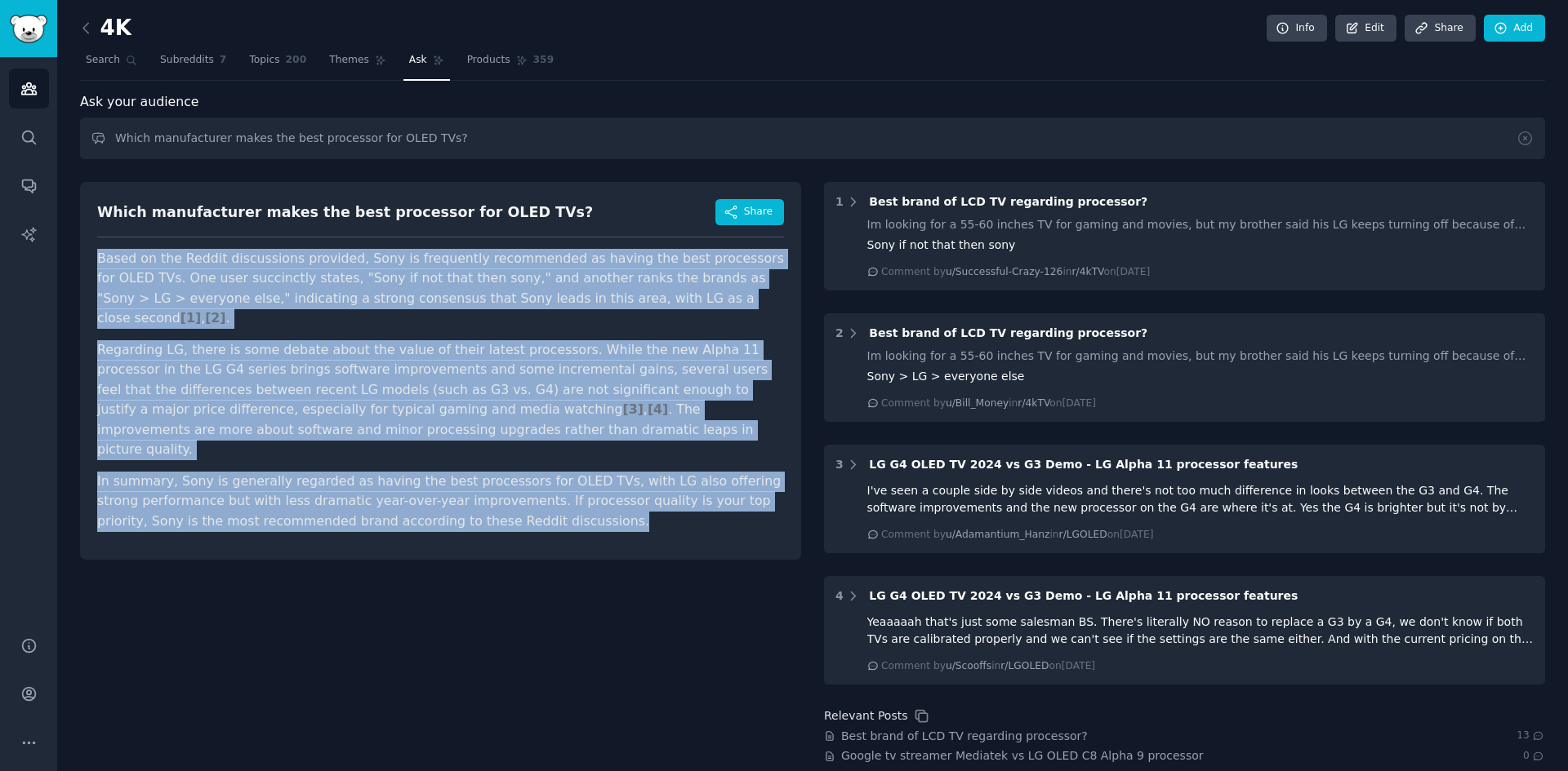
drag, startPoint x: 505, startPoint y: 486, endPoint x: 98, endPoint y: 259, distance: 466.0
click at [98, 259] on article "Based on the Reddit discussions provided, Sony is frequently recommended as hav…" at bounding box center [441, 391] width 687 height 283
copy article "Based on the Reddit discussions provided, Sony is frequently recommended as hav…"
click at [1057, 80] on nav "Search Subreddits 7 Topics 200 Themes Ask Products 359" at bounding box center [812, 65] width 1465 height 34
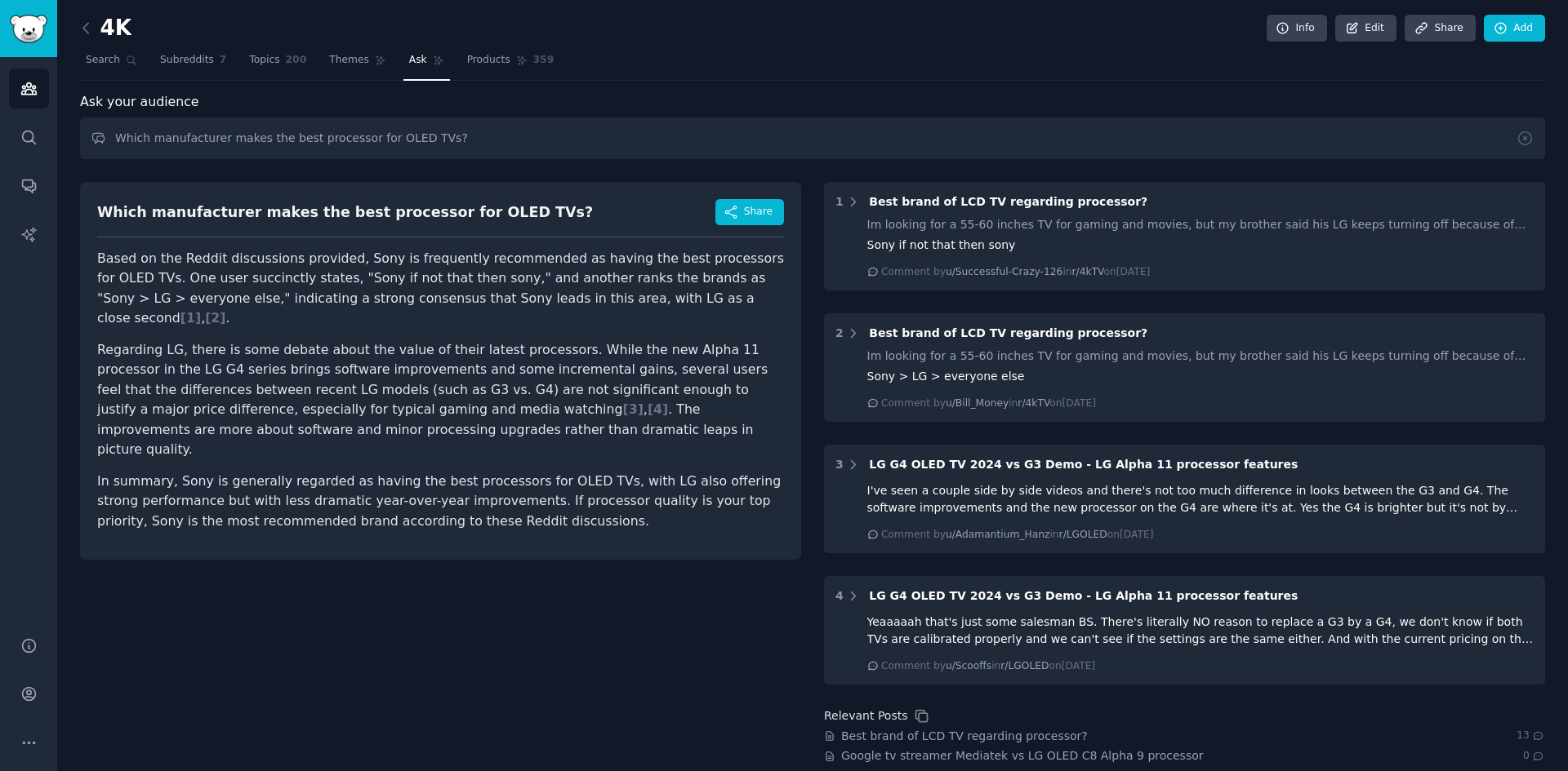
click at [628, 559] on div "Which manufacturer makes the best processor for OLED TVs? Share Based on the Re…" at bounding box center [440, 547] width 721 height 754
